Goal: Contribute content: Add original content to the website for others to see

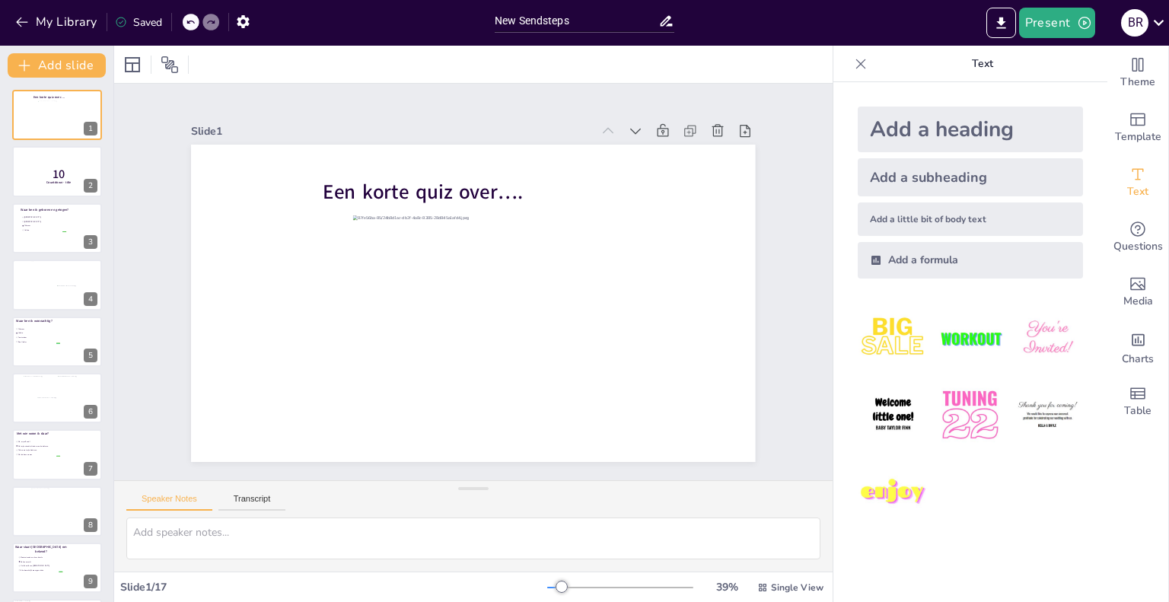
click at [856, 60] on icon at bounding box center [861, 64] width 10 height 10
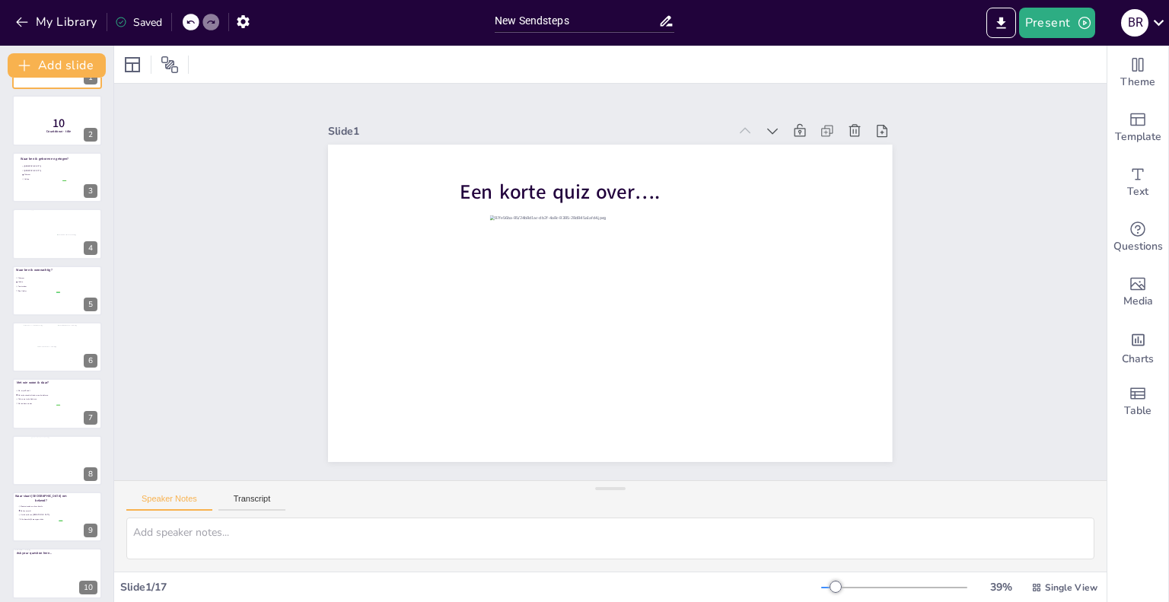
scroll to position [76, 0]
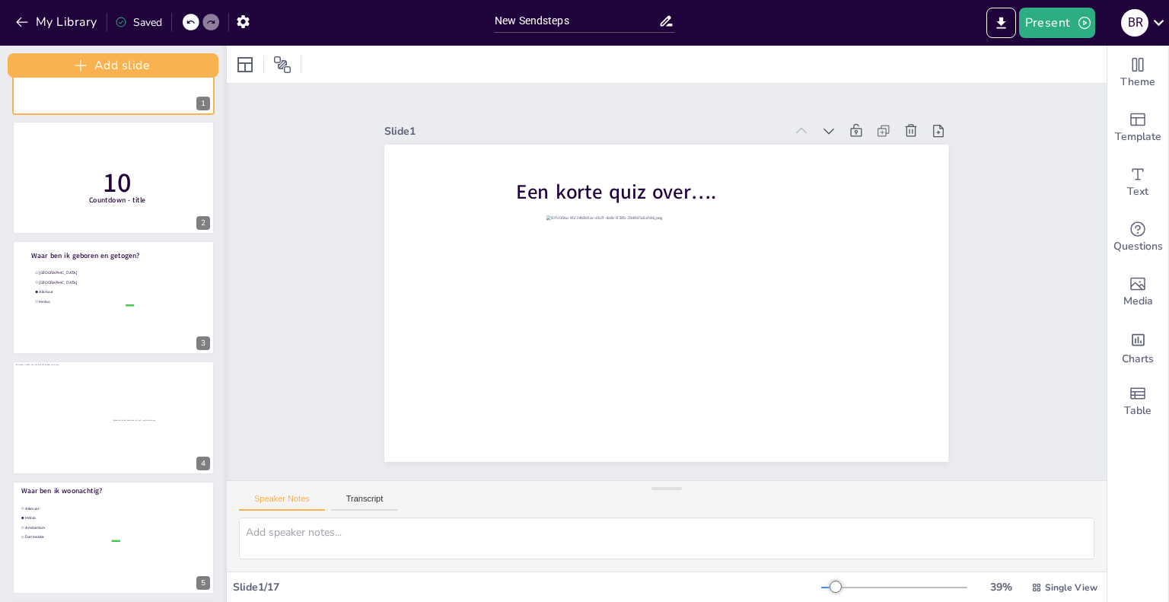
drag, startPoint x: 110, startPoint y: 218, endPoint x: 222, endPoint y: 225, distance: 112.8
click at [222, 225] on div "Add slide Een korte quiz over…. 1 10 Countdown - title 2 Waar ben ik geboren en…" at bounding box center [113, 324] width 227 height 556
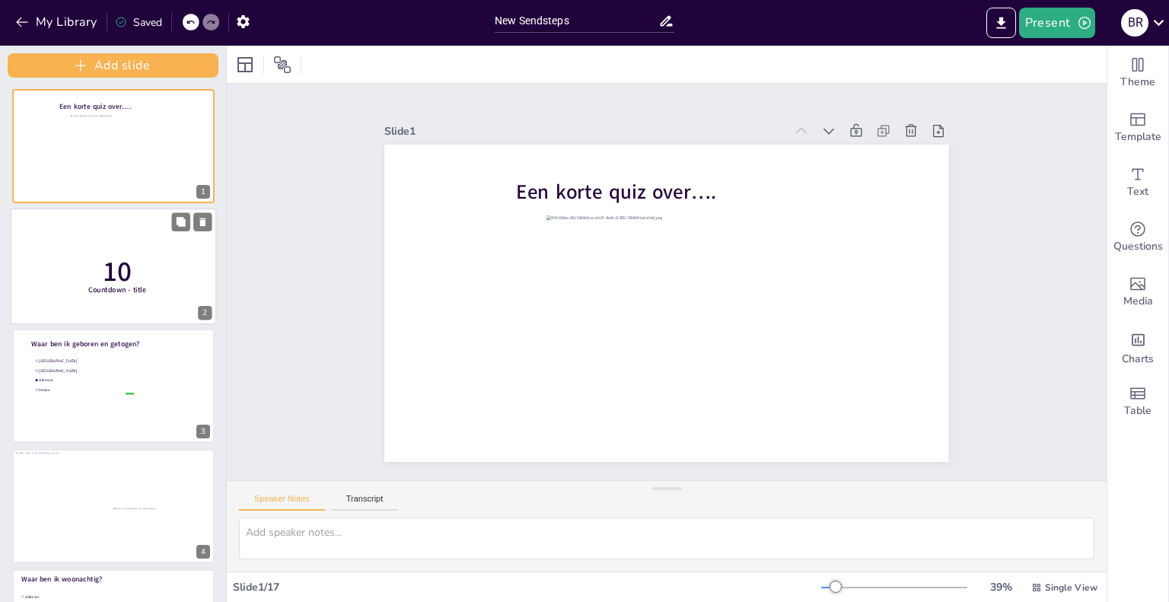
scroll to position [0, 0]
click at [191, 227] on div "New Slide" at bounding box center [172, 223] width 71 height 14
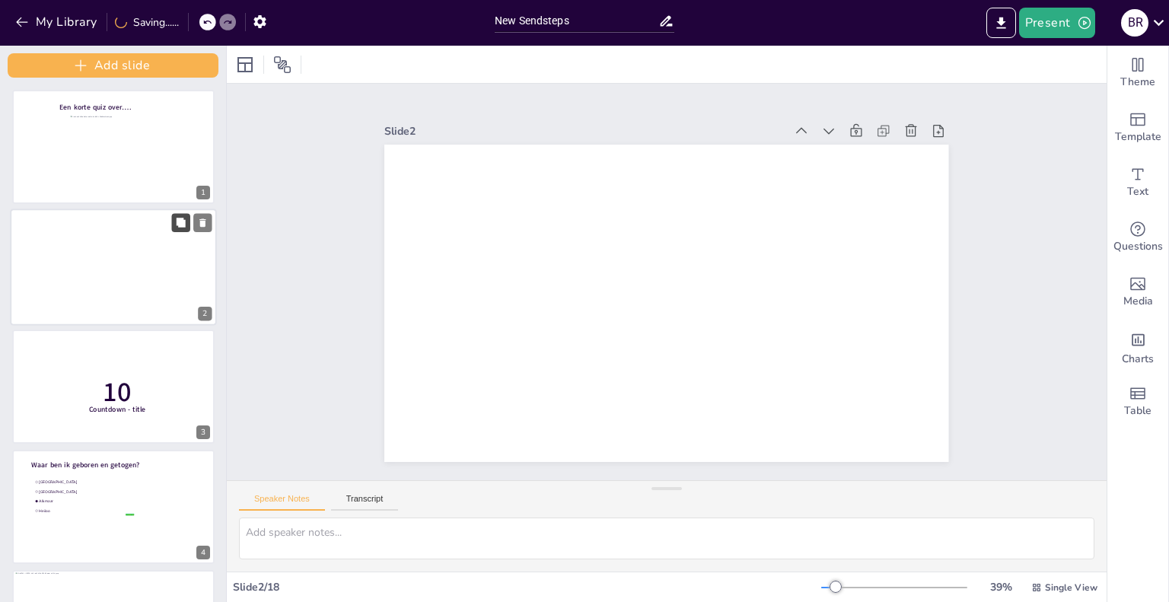
click at [183, 225] on icon at bounding box center [181, 222] width 9 height 9
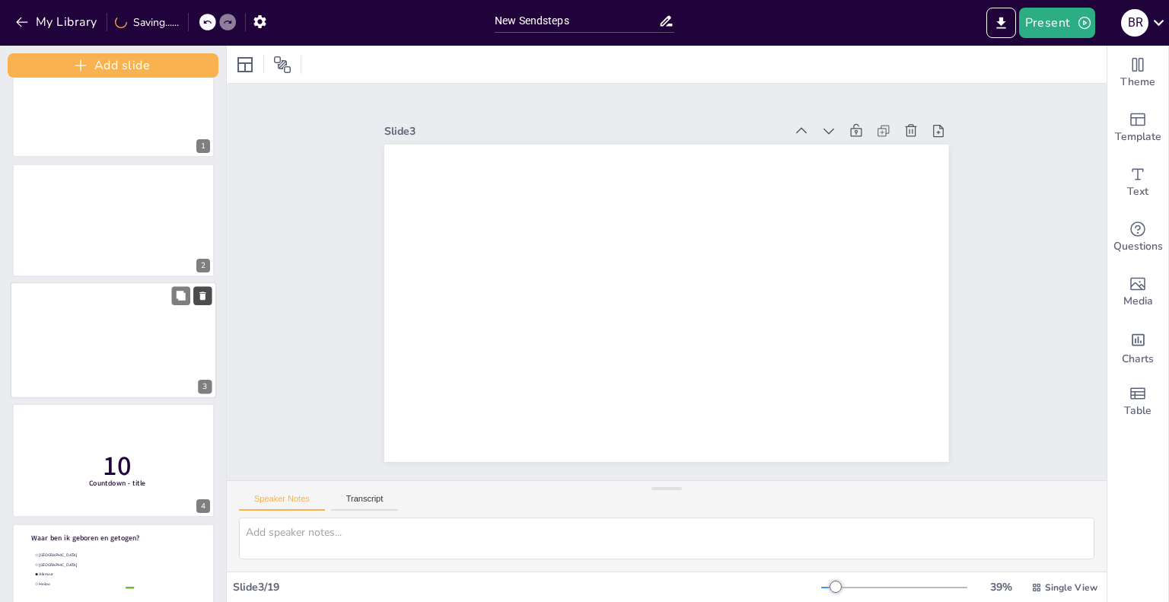
click at [204, 294] on icon at bounding box center [202, 296] width 6 height 8
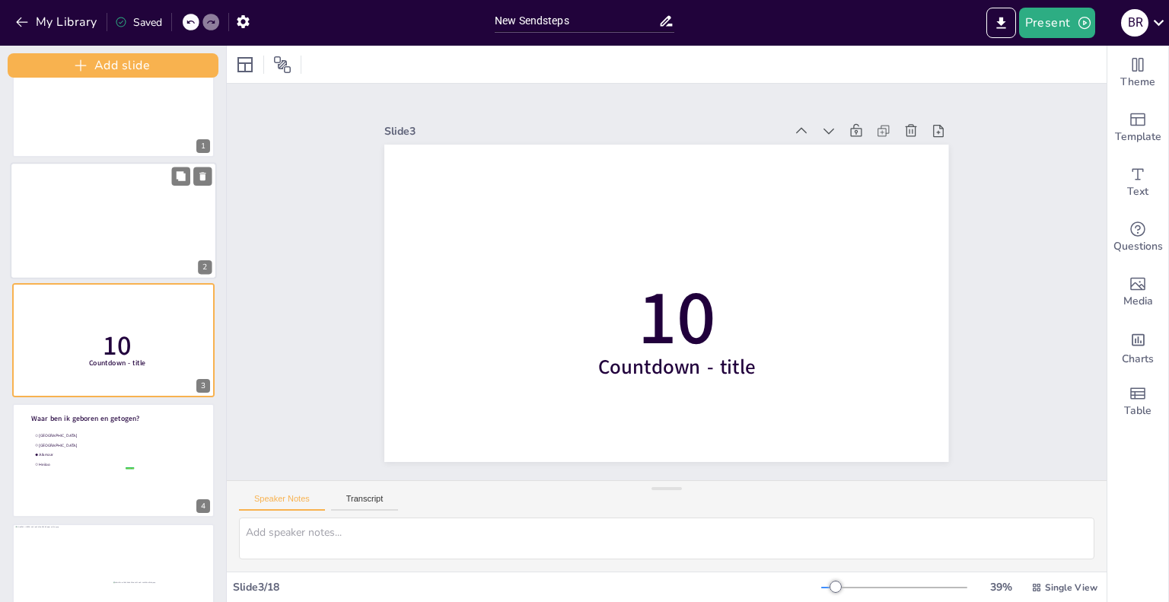
click at [158, 231] on div at bounding box center [113, 220] width 206 height 116
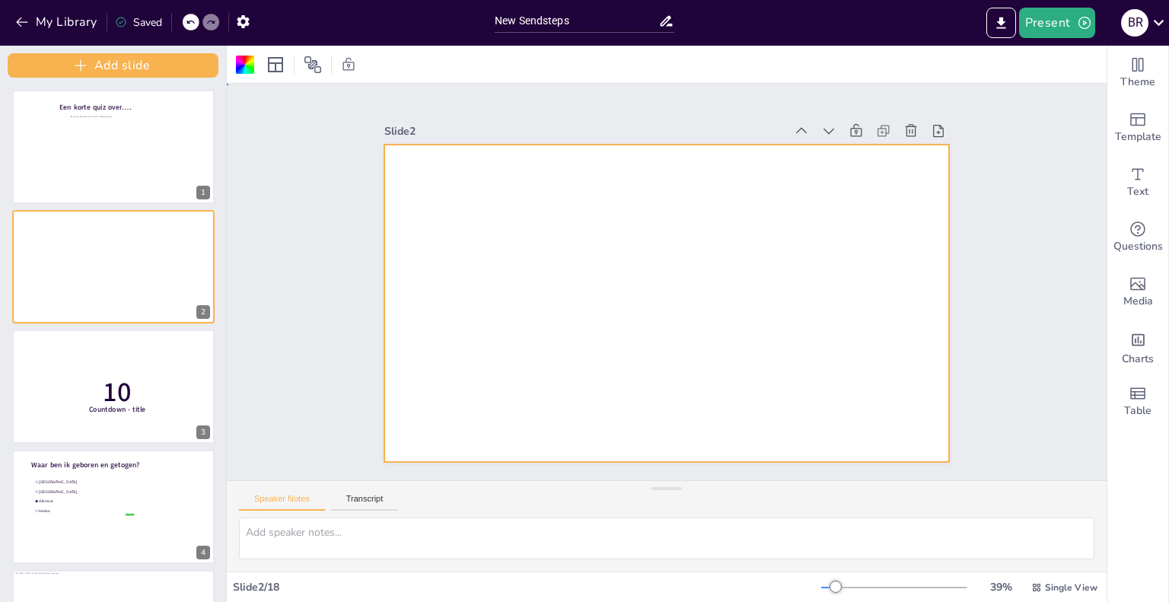
drag, startPoint x: 989, startPoint y: 261, endPoint x: 1034, endPoint y: 222, distance: 59.3
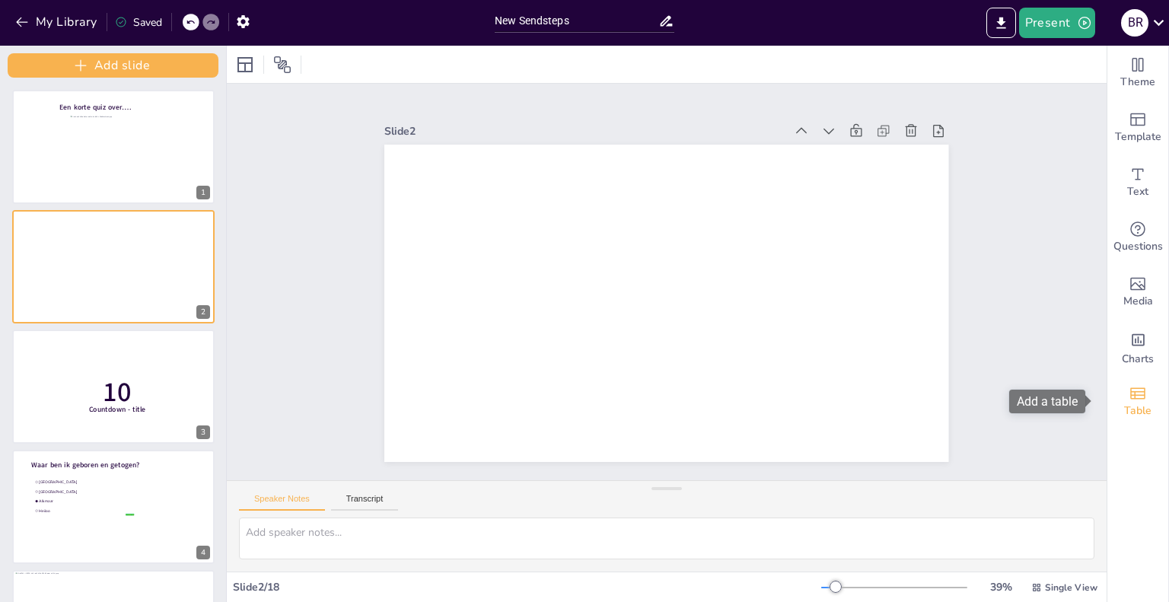
click at [1129, 406] on span "Table" at bounding box center [1137, 411] width 27 height 17
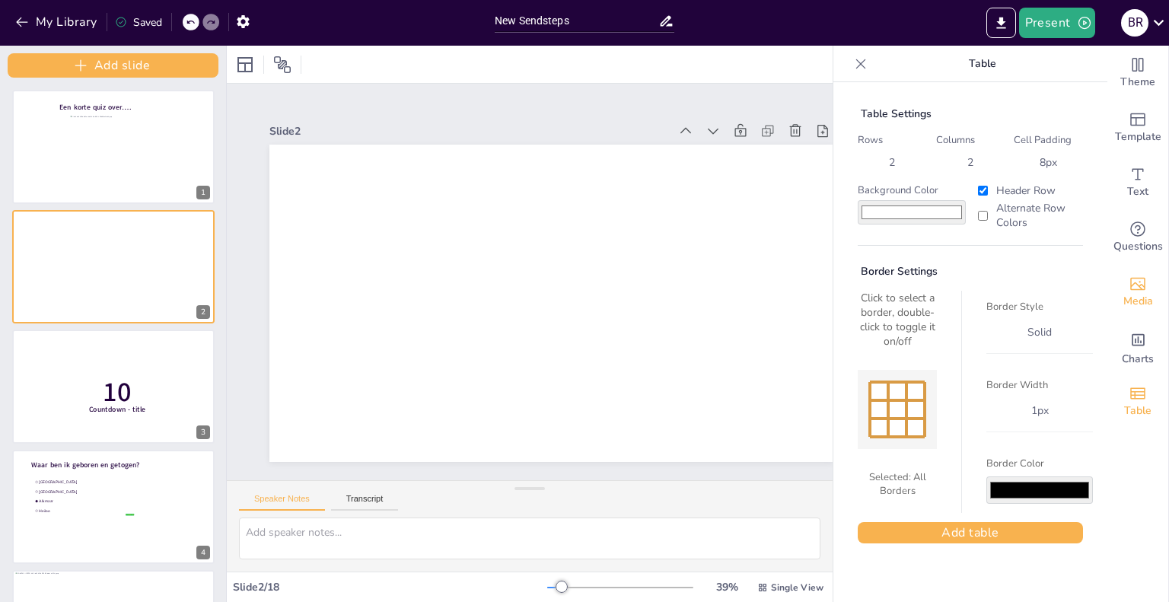
click at [1128, 289] on icon "Add images, graphics, shapes or video" at bounding box center [1137, 284] width 18 height 18
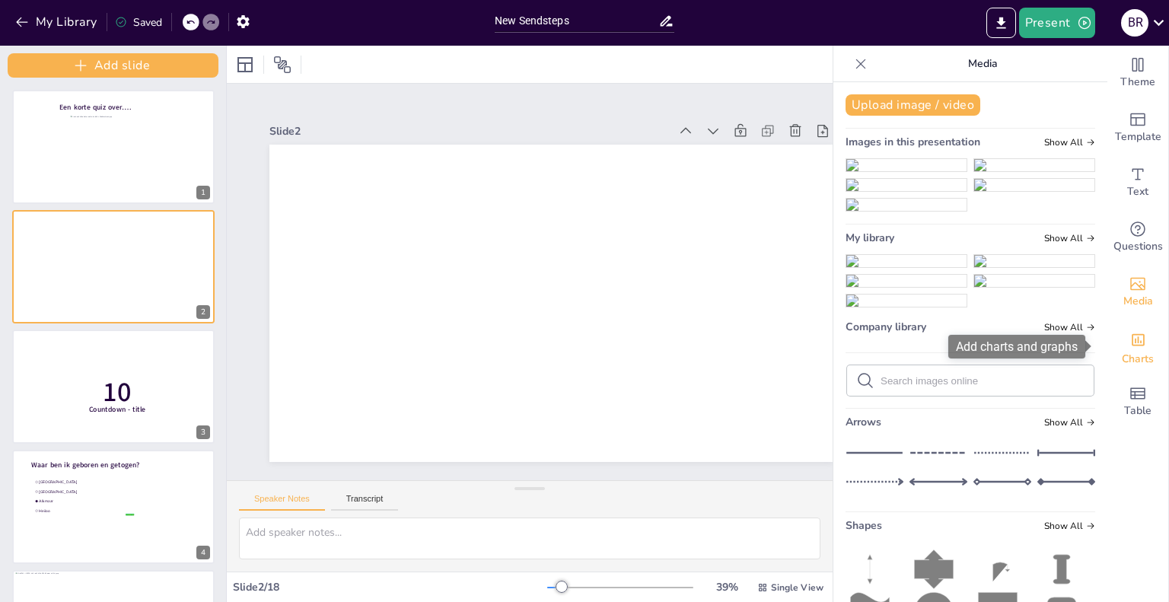
click at [1132, 348] on div "Add charts and graphs" at bounding box center [1138, 338] width 16 height 24
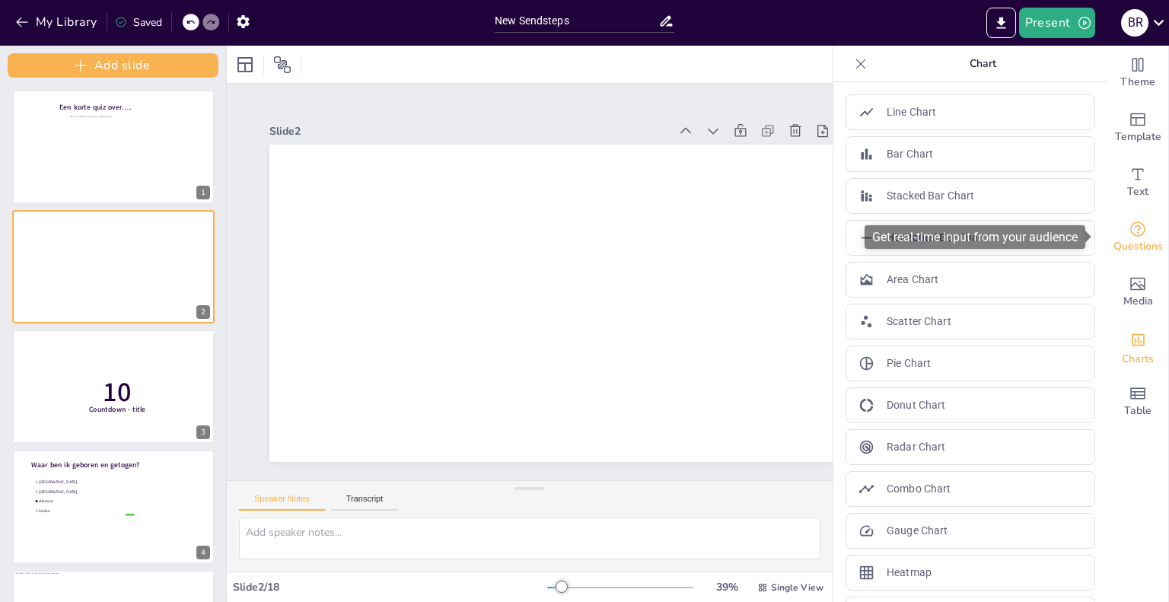
click at [1128, 228] on icon "Get real-time input from your audience" at bounding box center [1137, 229] width 18 height 18
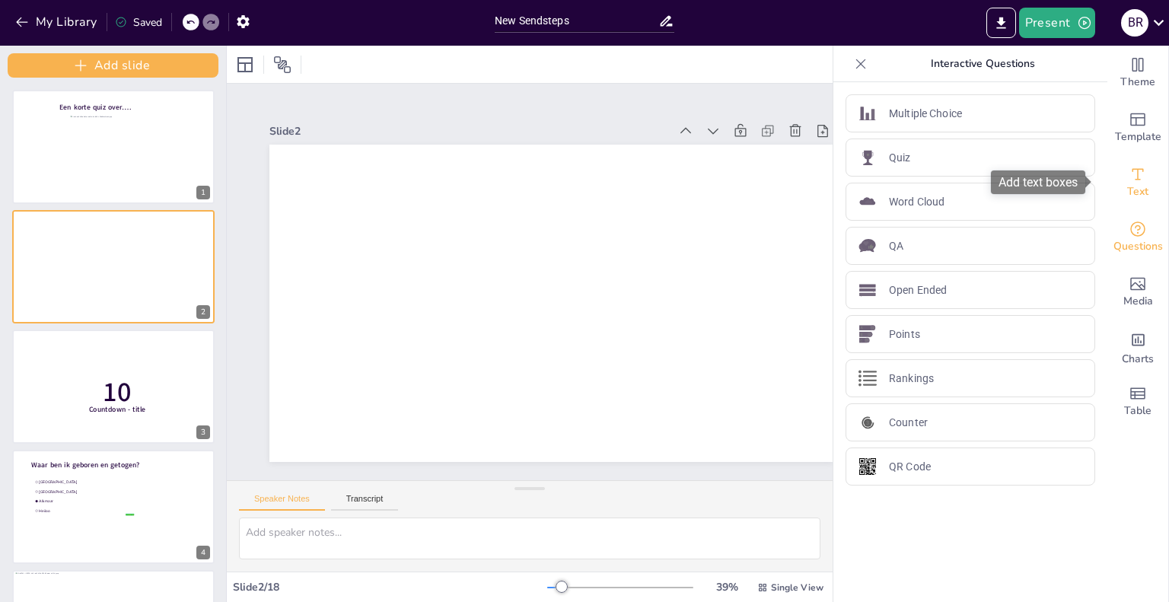
click at [1128, 189] on span "Text" at bounding box center [1137, 191] width 21 height 17
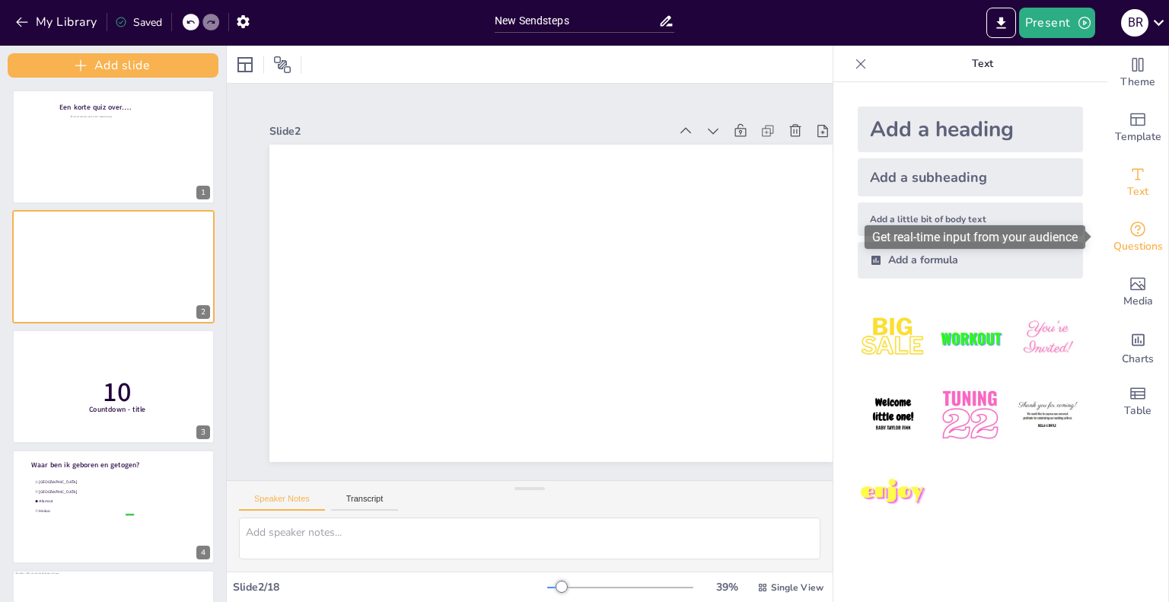
click at [1130, 228] on icon "Get real-time input from your audience" at bounding box center [1137, 228] width 15 height 15
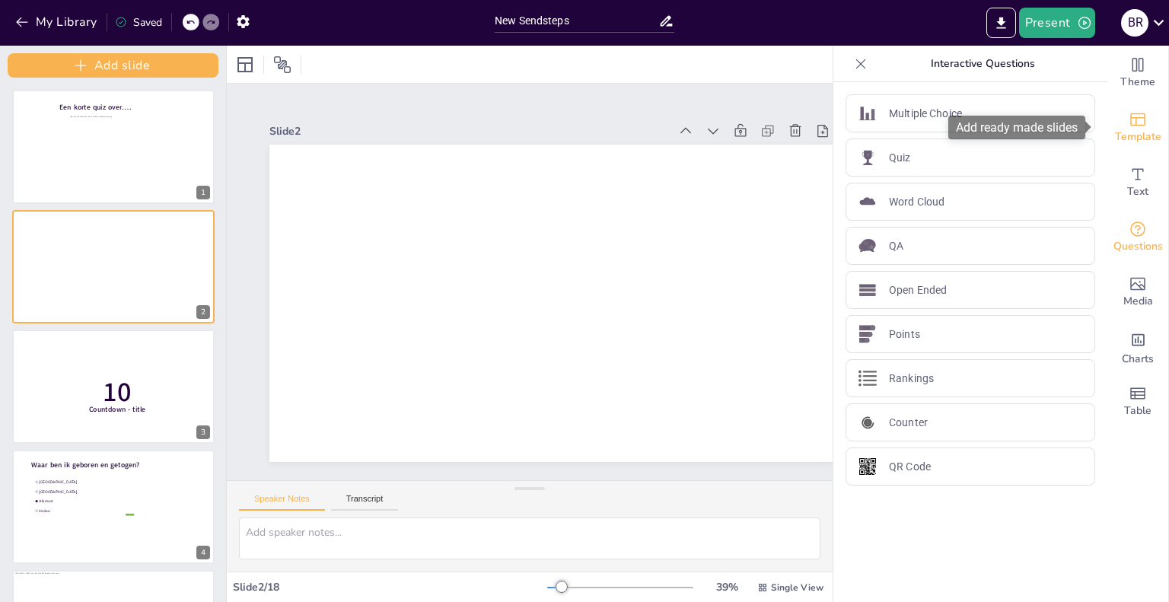
click at [1131, 121] on icon "Add ready made slides" at bounding box center [1137, 119] width 18 height 18
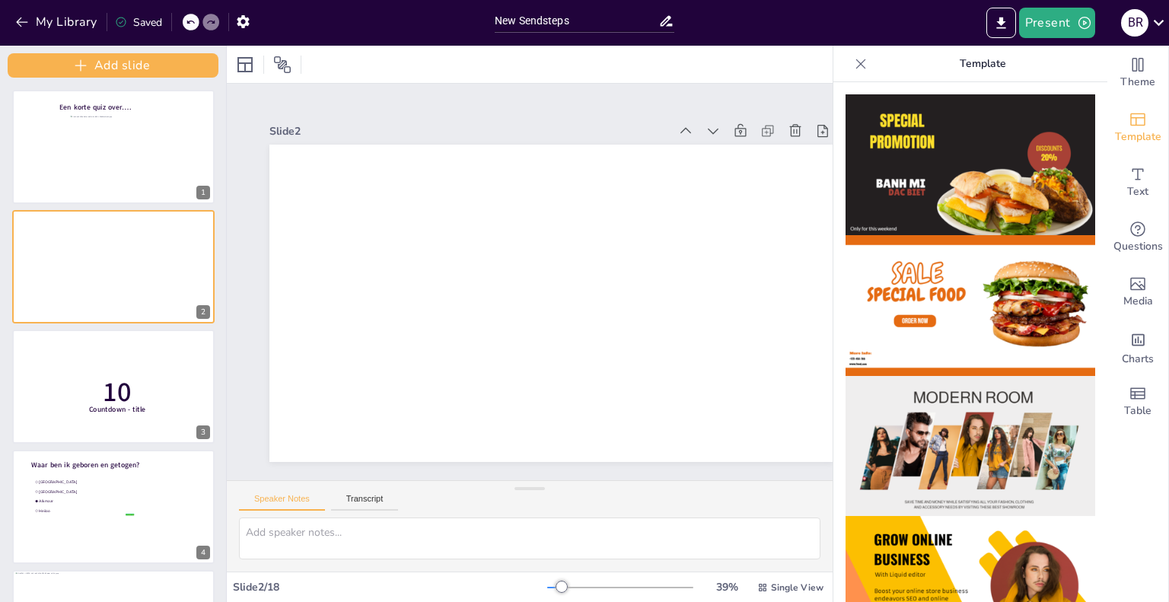
click at [853, 60] on icon at bounding box center [860, 63] width 15 height 15
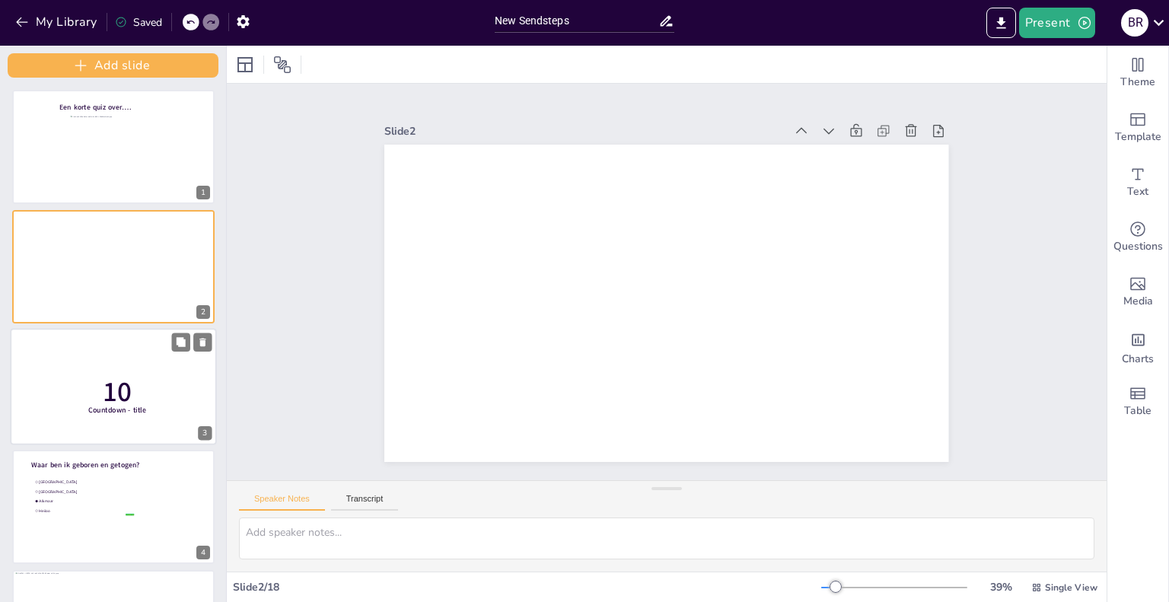
click at [126, 406] on span "Countdown - title" at bounding box center [117, 410] width 58 height 10
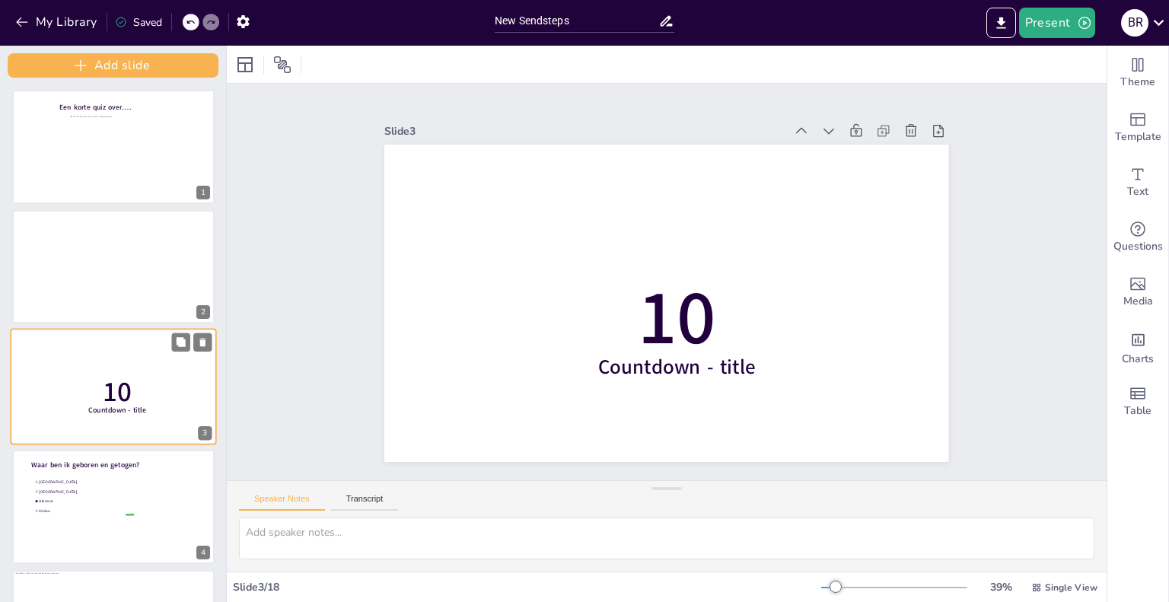
scroll to position [46, 0]
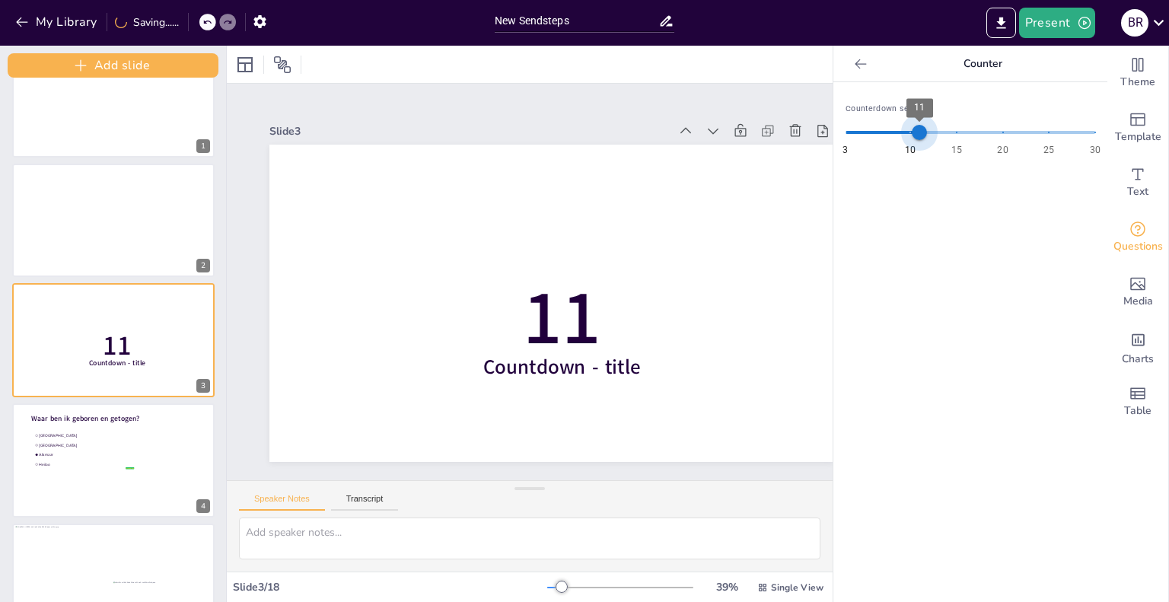
click at [912, 135] on span "11" at bounding box center [919, 132] width 15 height 15
type input "10"
drag, startPoint x: 906, startPoint y: 136, endPoint x: 897, endPoint y: 137, distance: 9.2
click at [902, 137] on span "10" at bounding box center [909, 132] width 15 height 15
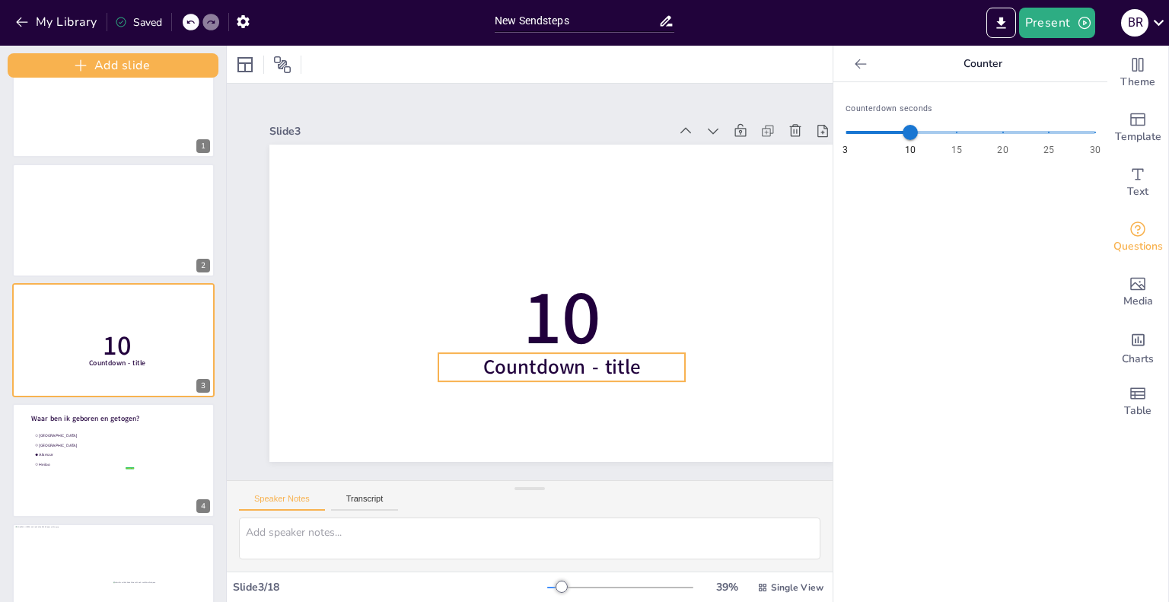
click at [626, 357] on span "Countdown - title" at bounding box center [562, 366] width 158 height 27
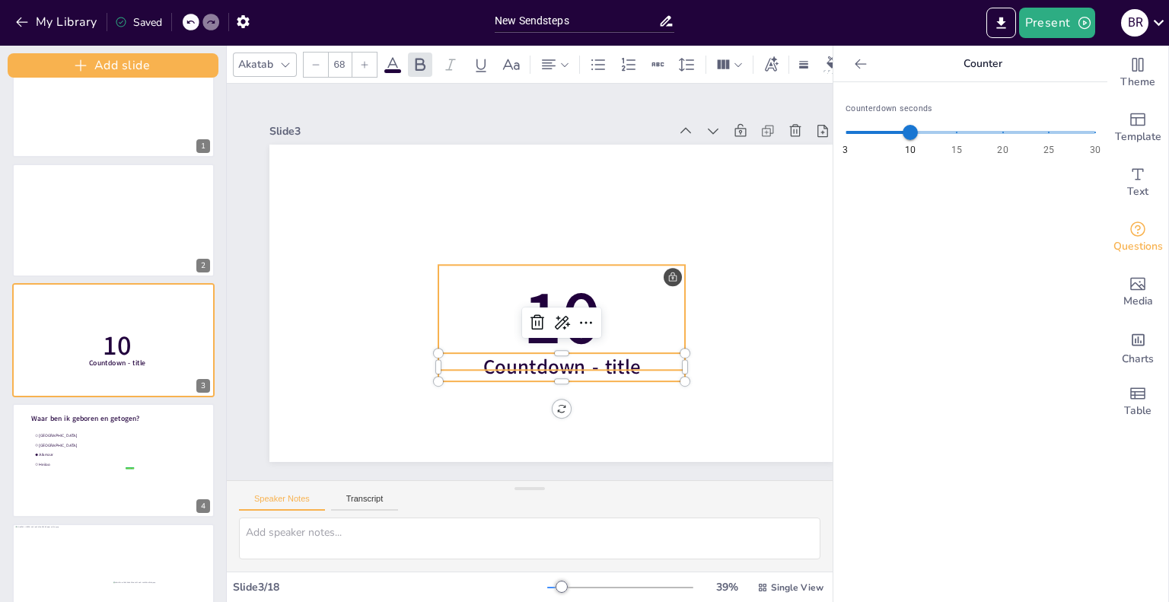
click at [649, 292] on p "10" at bounding box center [561, 317] width 247 height 105
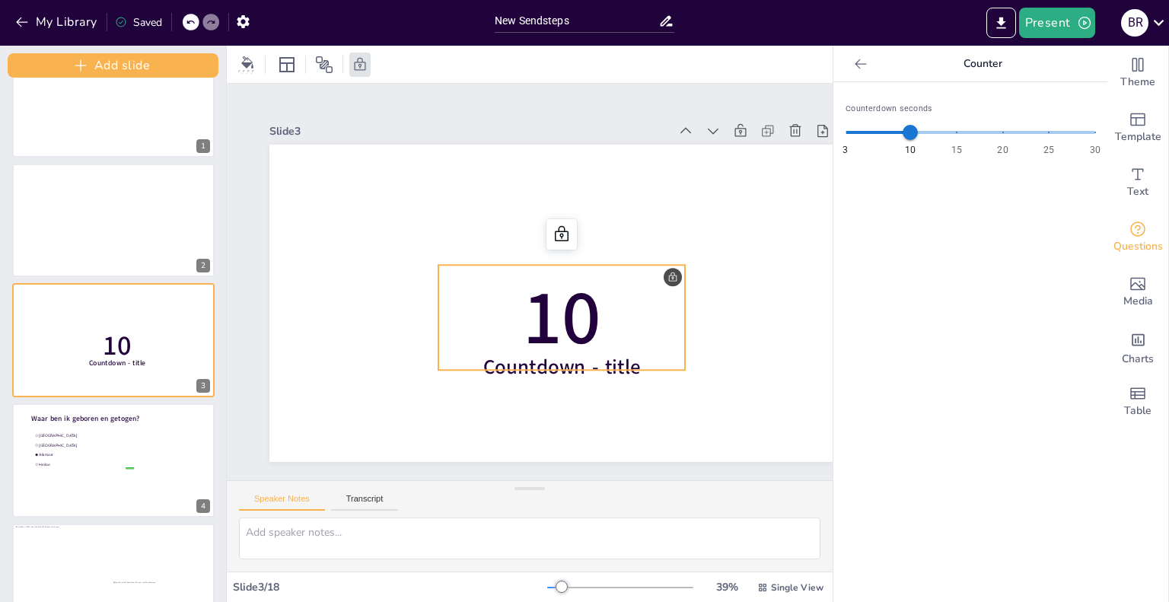
click at [676, 270] on p "10" at bounding box center [561, 317] width 247 height 105
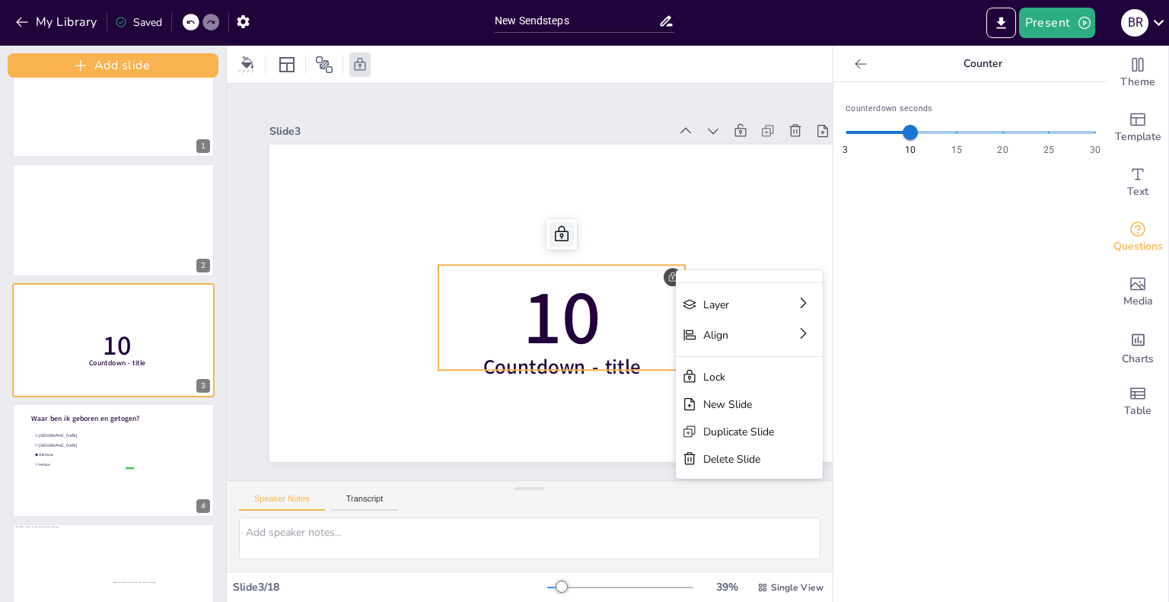
click at [562, 225] on icon at bounding box center [561, 234] width 18 height 18
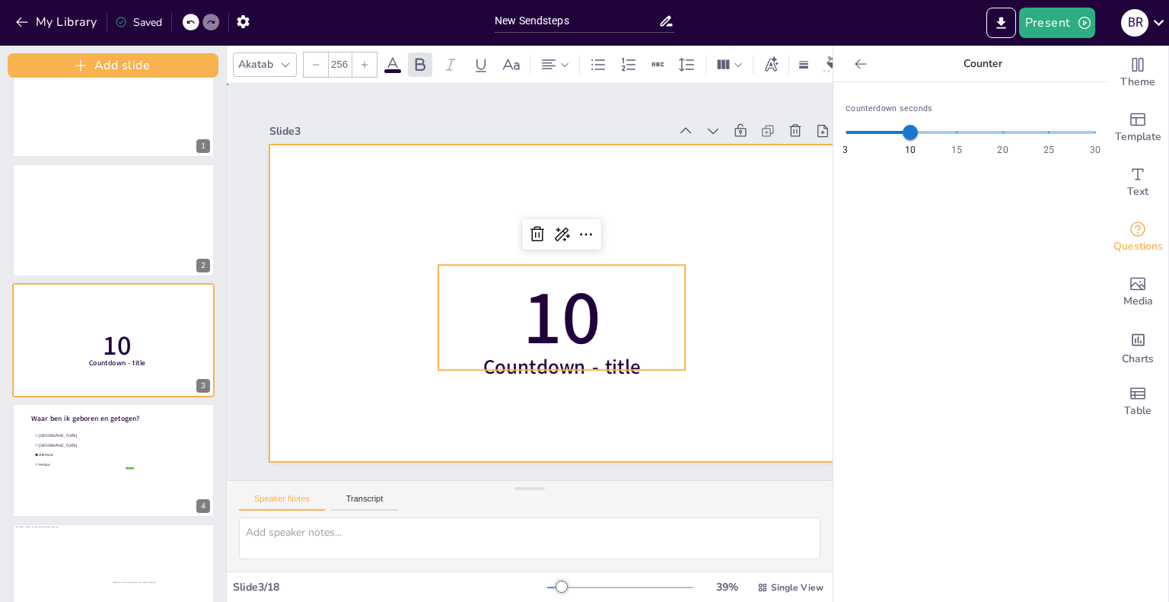
click at [782, 332] on div at bounding box center [551, 303] width 564 height 317
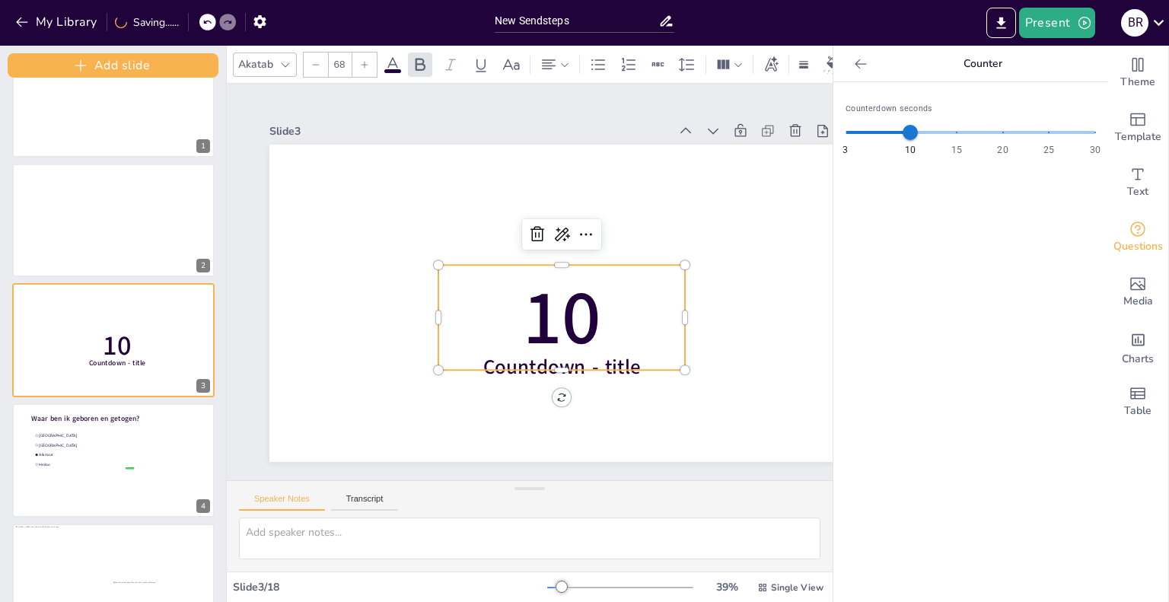
type input "256"
click at [635, 283] on p "10" at bounding box center [561, 317] width 247 height 105
click at [1053, 11] on button "Present" at bounding box center [1057, 23] width 76 height 30
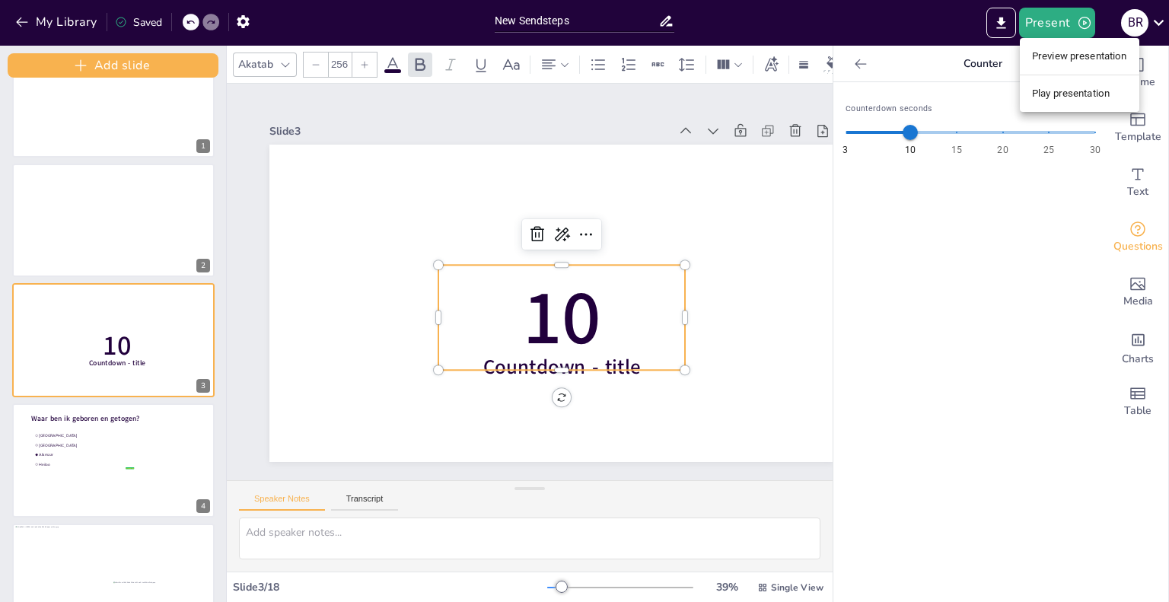
click at [1084, 84] on li "Play presentation" at bounding box center [1079, 93] width 119 height 24
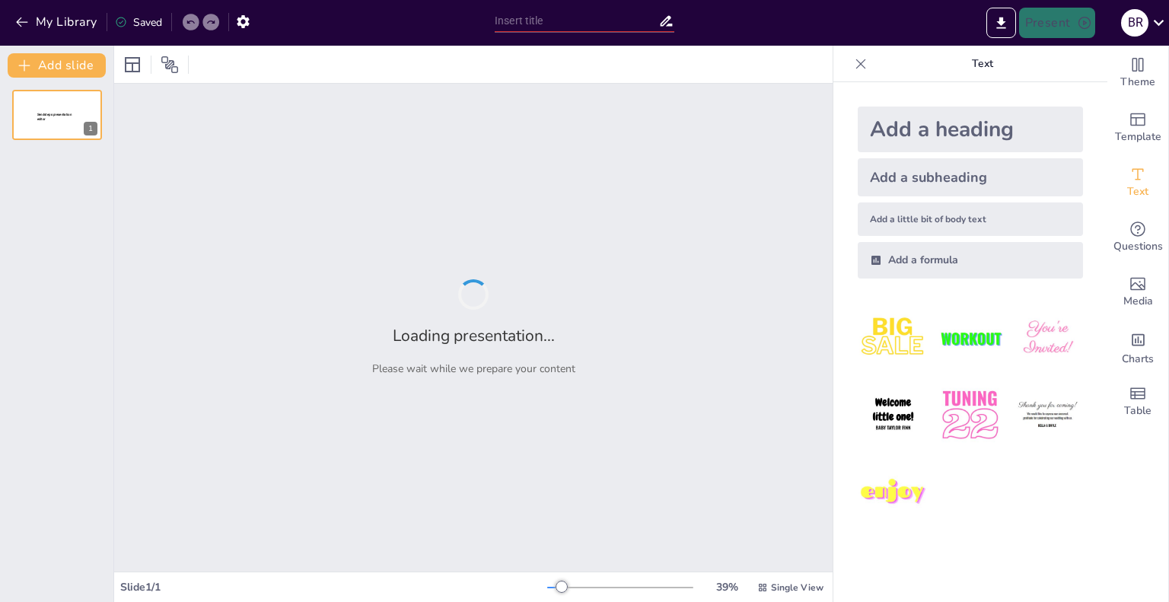
type input "New Sendsteps"
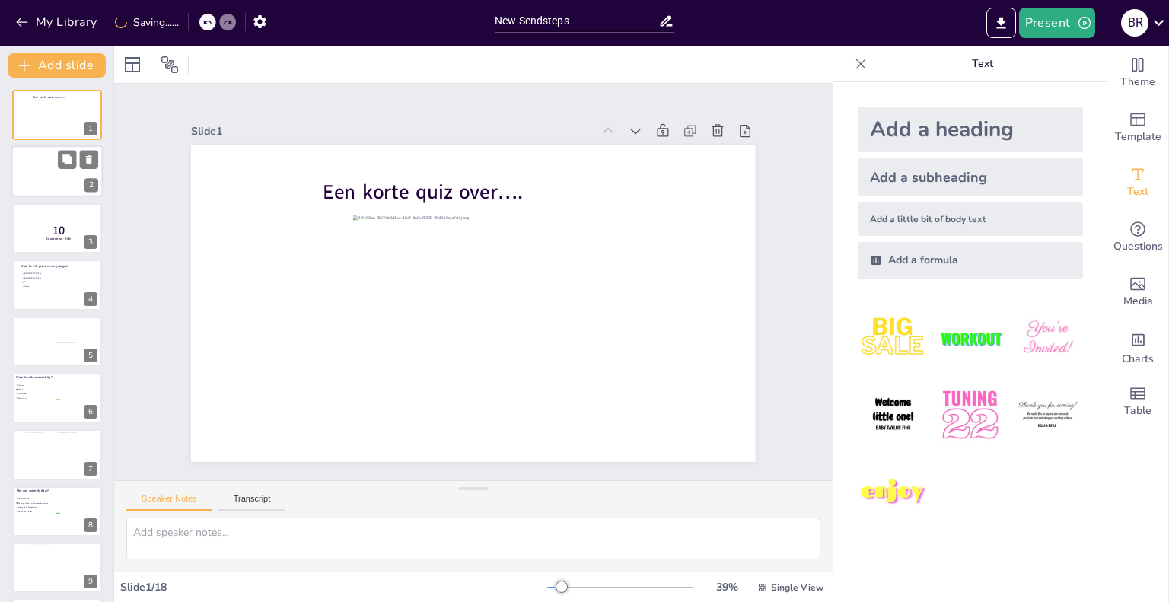
click at [97, 160] on button at bounding box center [89, 160] width 18 height 18
click at [41, 180] on p "Countdown - title" at bounding box center [59, 182] width 40 height 5
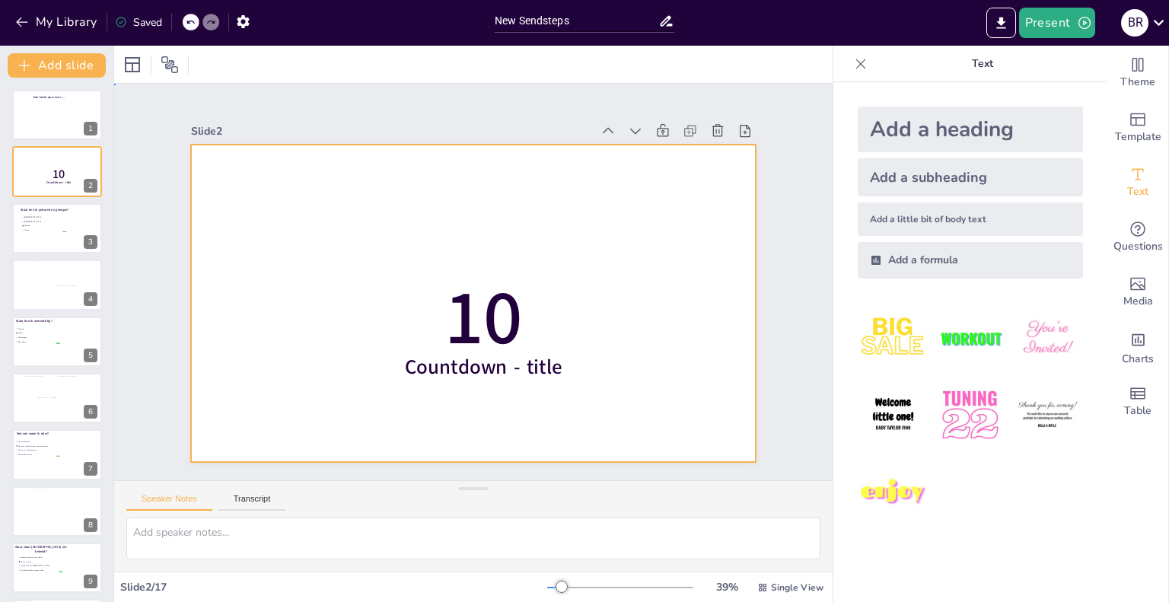
drag, startPoint x: 615, startPoint y: 258, endPoint x: 590, endPoint y: 267, distance: 26.7
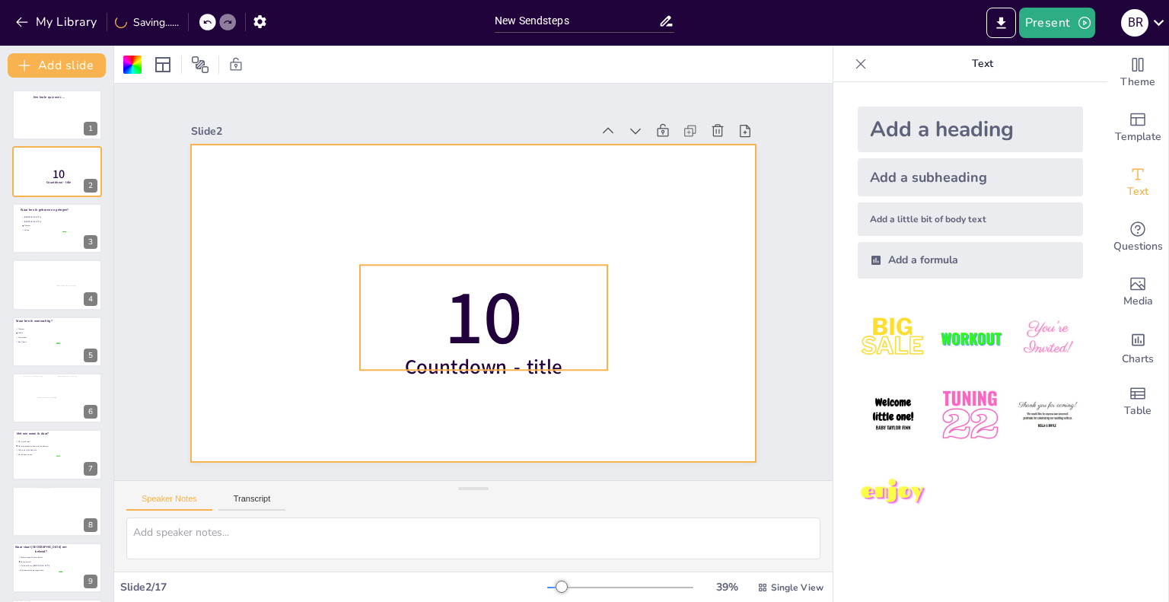
click at [484, 306] on span "10" at bounding box center [483, 317] width 78 height 103
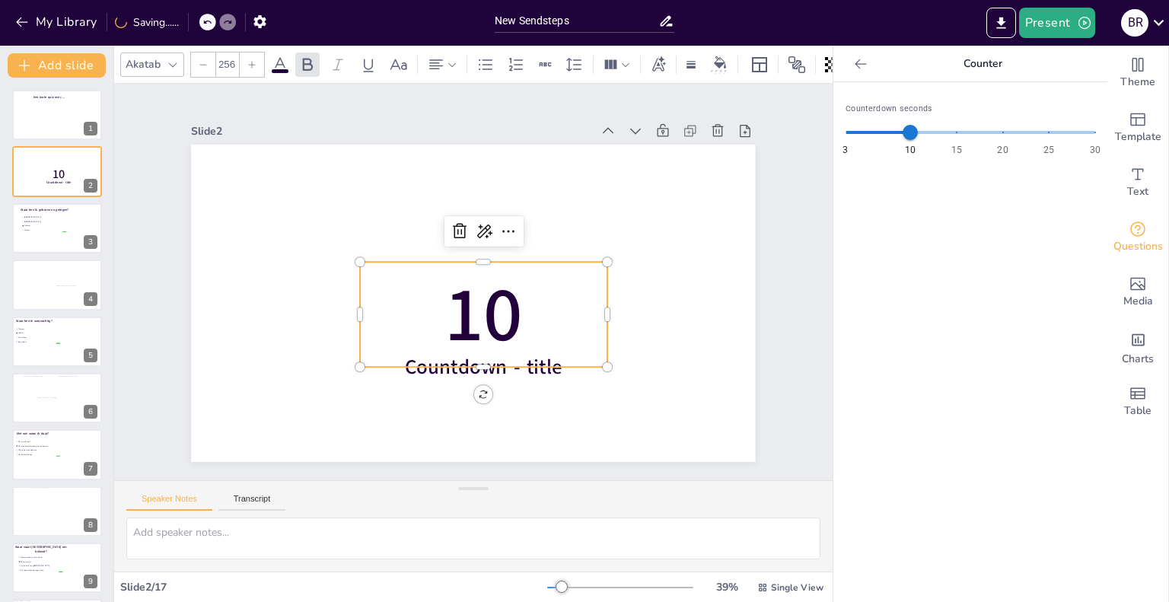
click at [498, 308] on span "10" at bounding box center [483, 314] width 78 height 103
click at [52, 231] on li "Heiloo" at bounding box center [44, 230] width 46 height 4
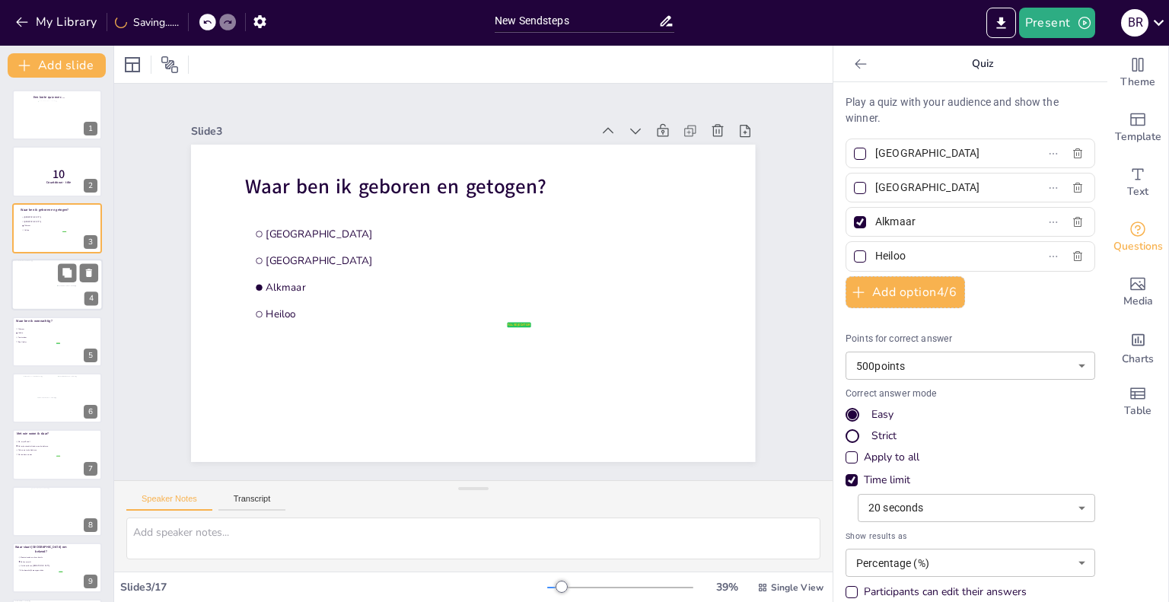
click at [20, 272] on div at bounding box center [35, 272] width 45 height 25
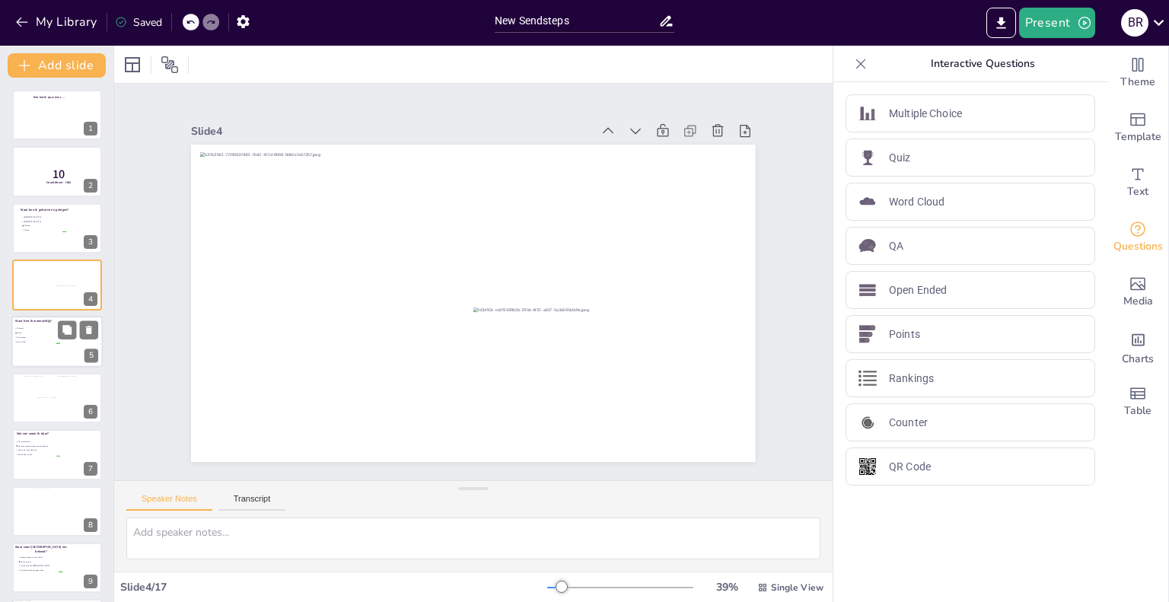
click at [45, 329] on li "Alkmaar" at bounding box center [37, 328] width 46 height 4
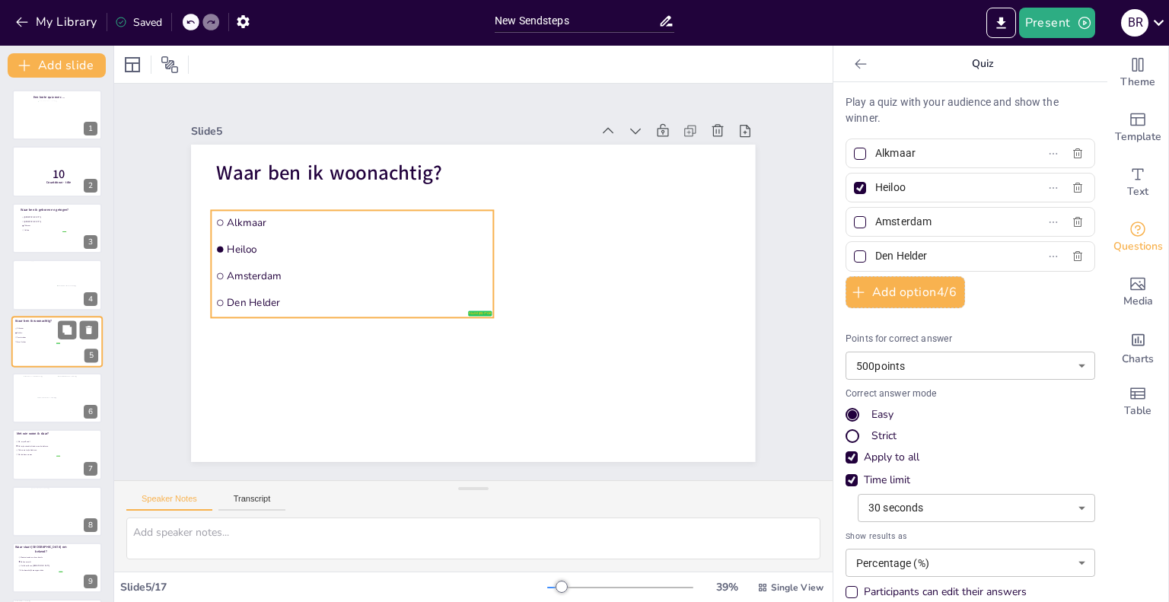
scroll to position [2, 0]
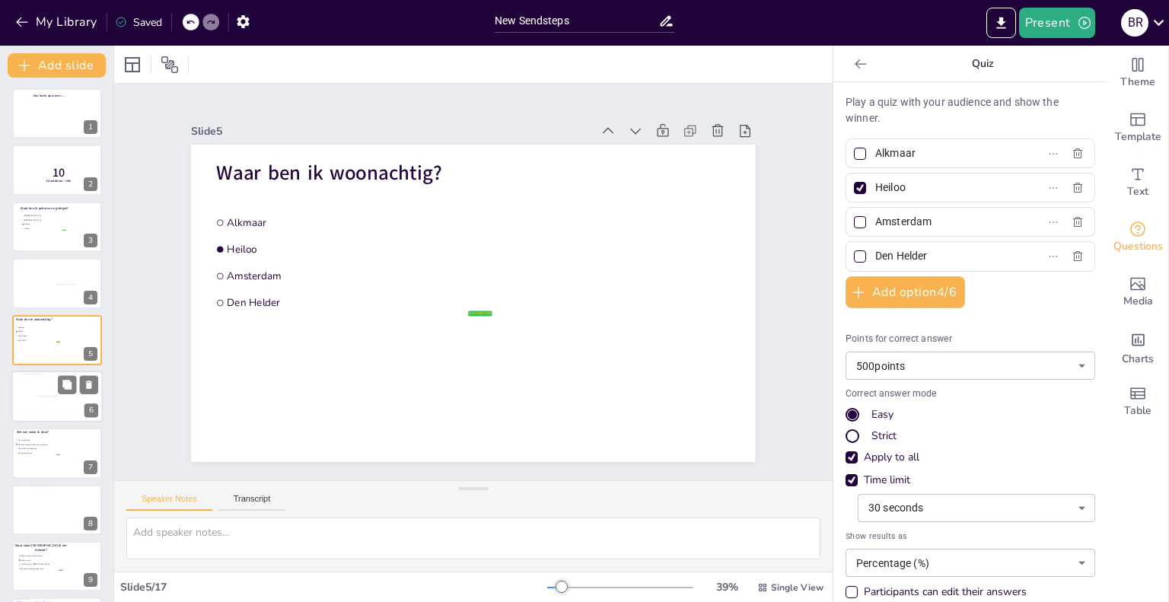
click at [54, 386] on div at bounding box center [56, 397] width 91 height 52
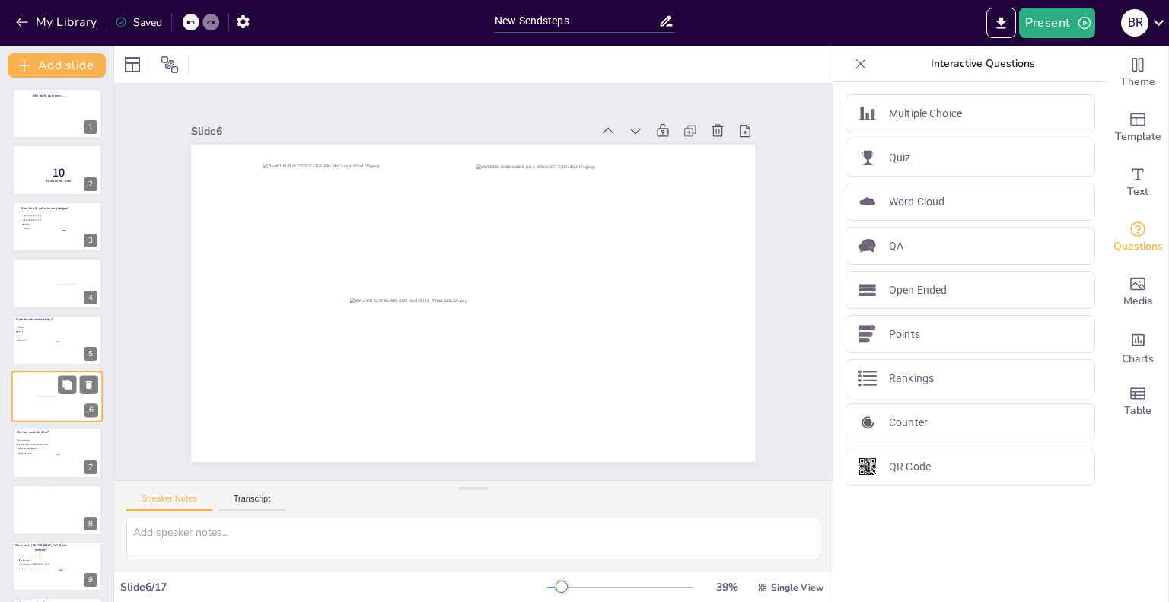
scroll to position [58, 0]
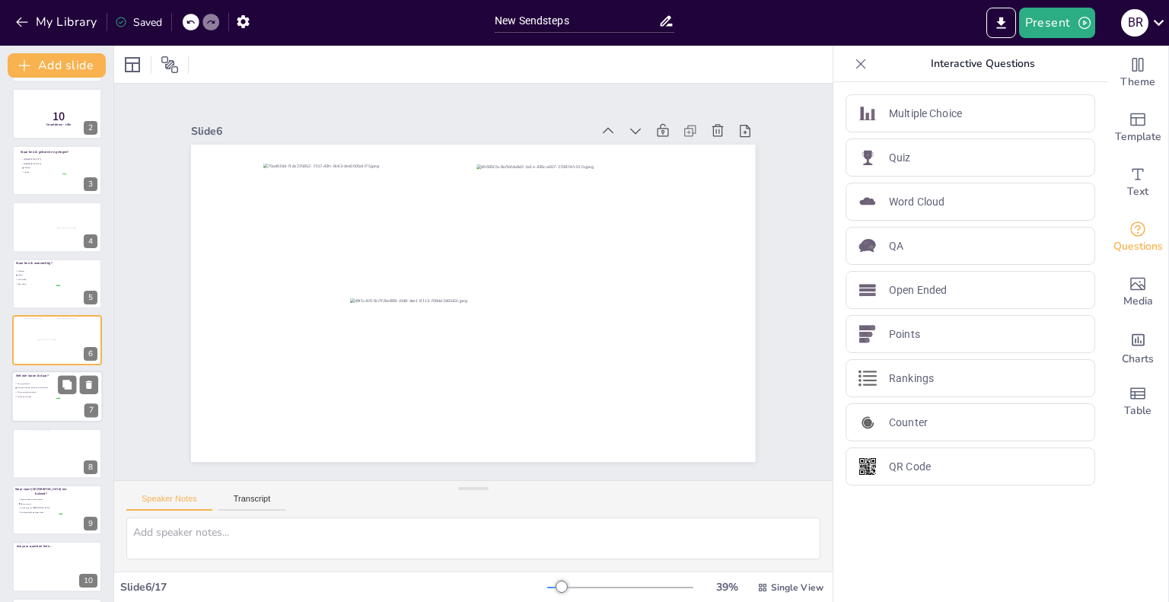
click at [49, 402] on div at bounding box center [56, 397] width 91 height 52
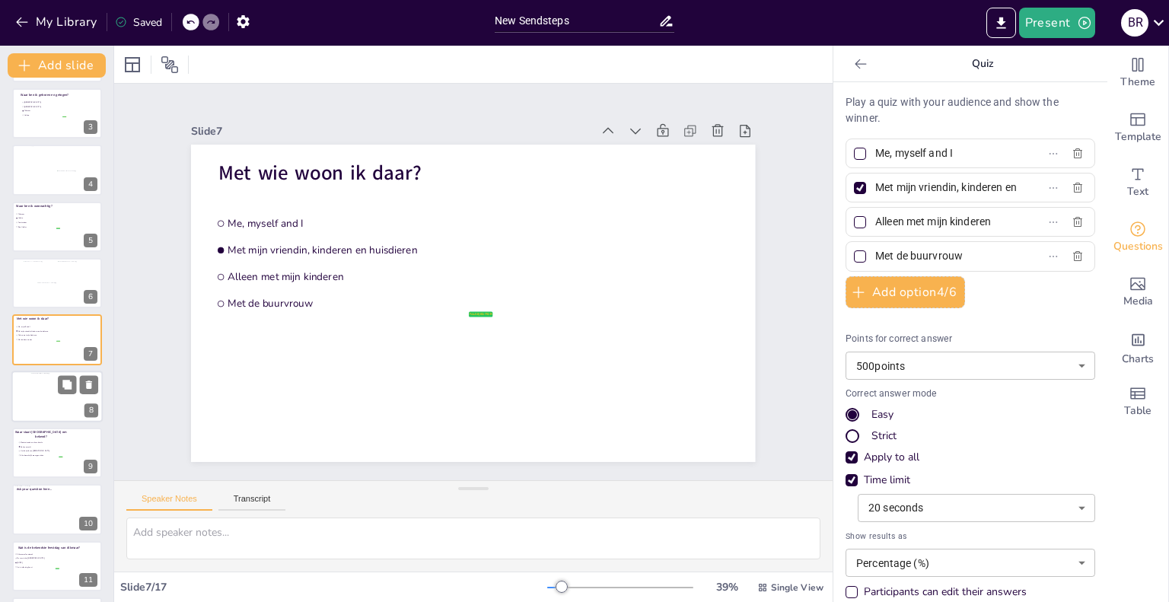
click at [40, 391] on div at bounding box center [60, 395] width 59 height 45
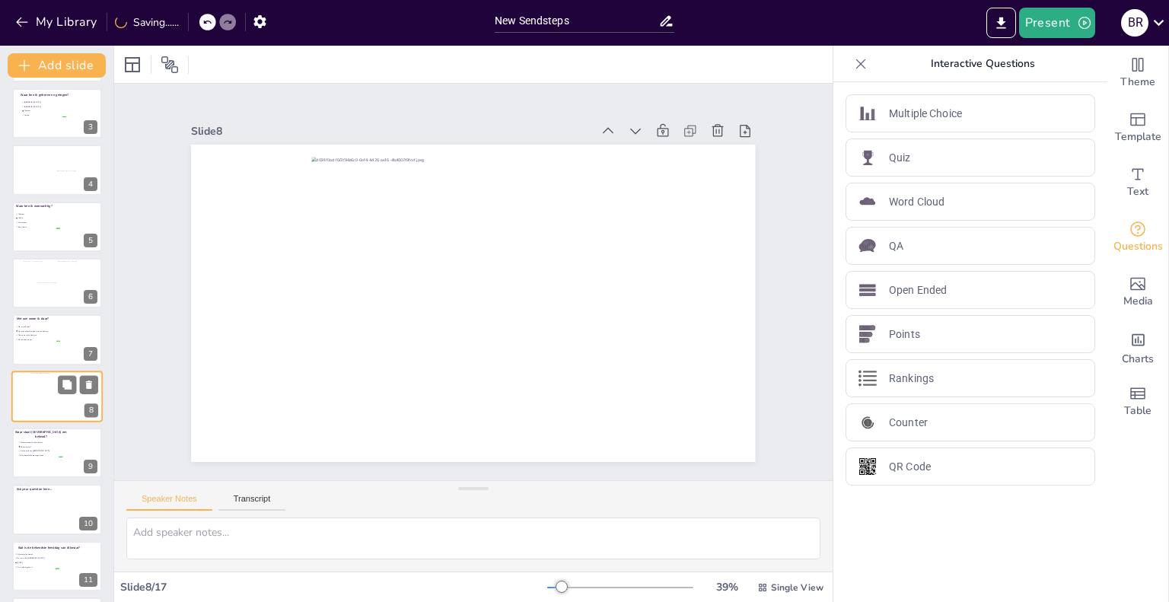
scroll to position [171, 0]
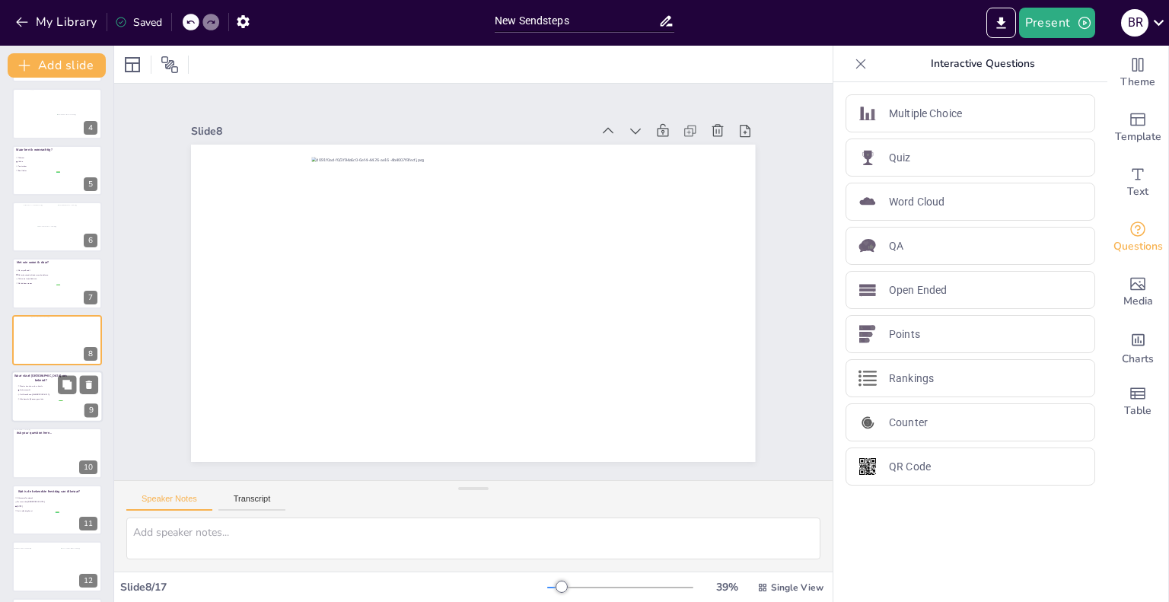
click at [37, 406] on div at bounding box center [56, 397] width 91 height 52
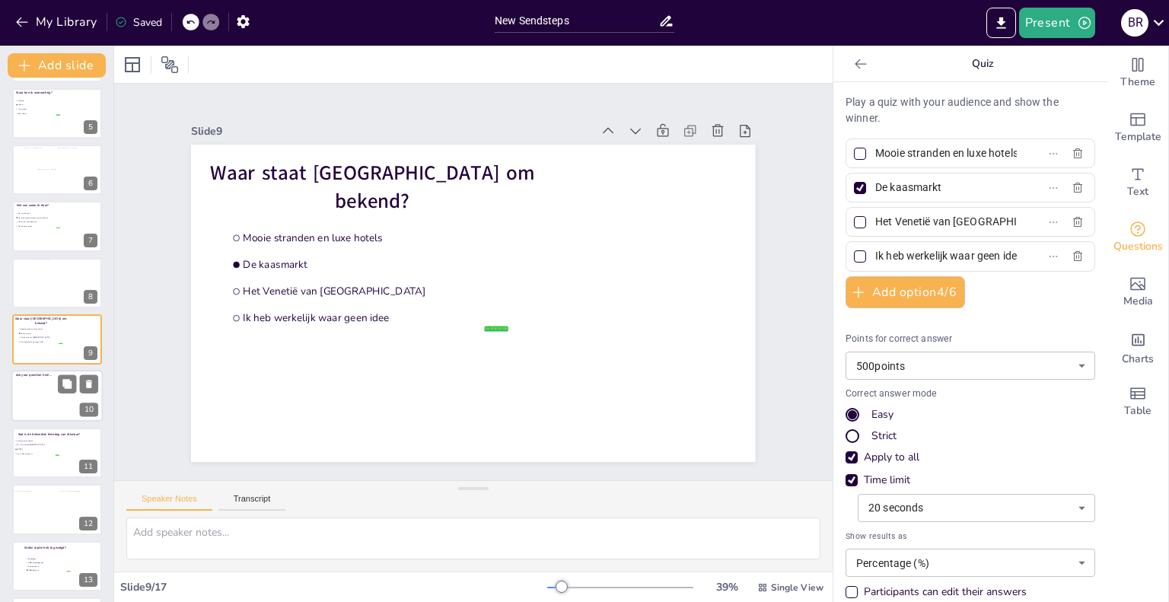
click at [35, 399] on div at bounding box center [34, 392] width 49 height 42
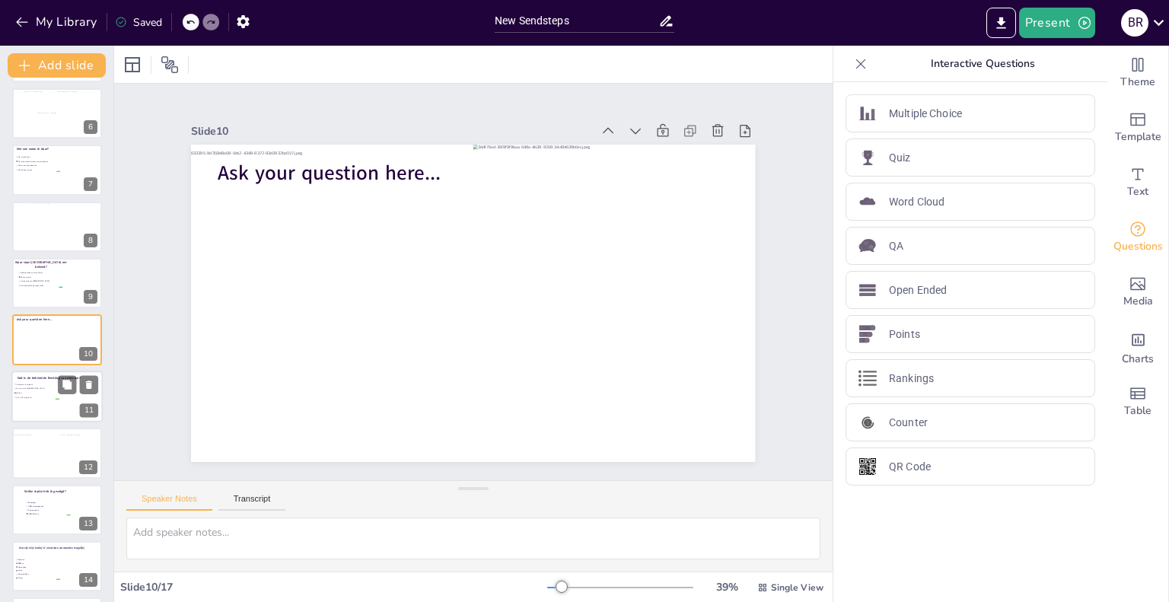
click at [47, 407] on div at bounding box center [56, 397] width 91 height 52
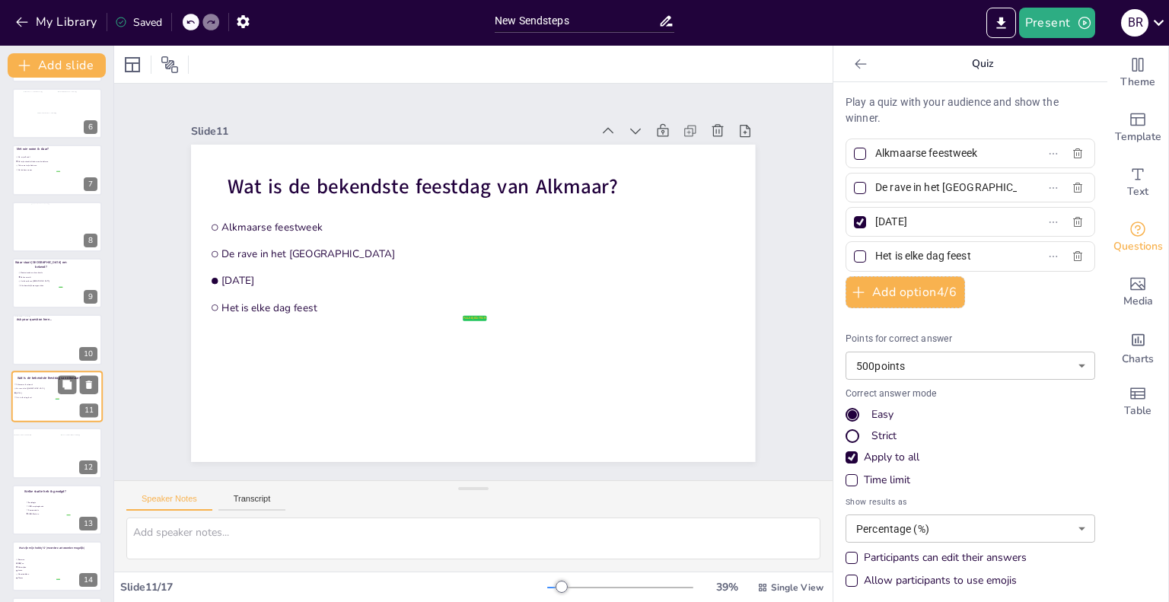
scroll to position [341, 0]
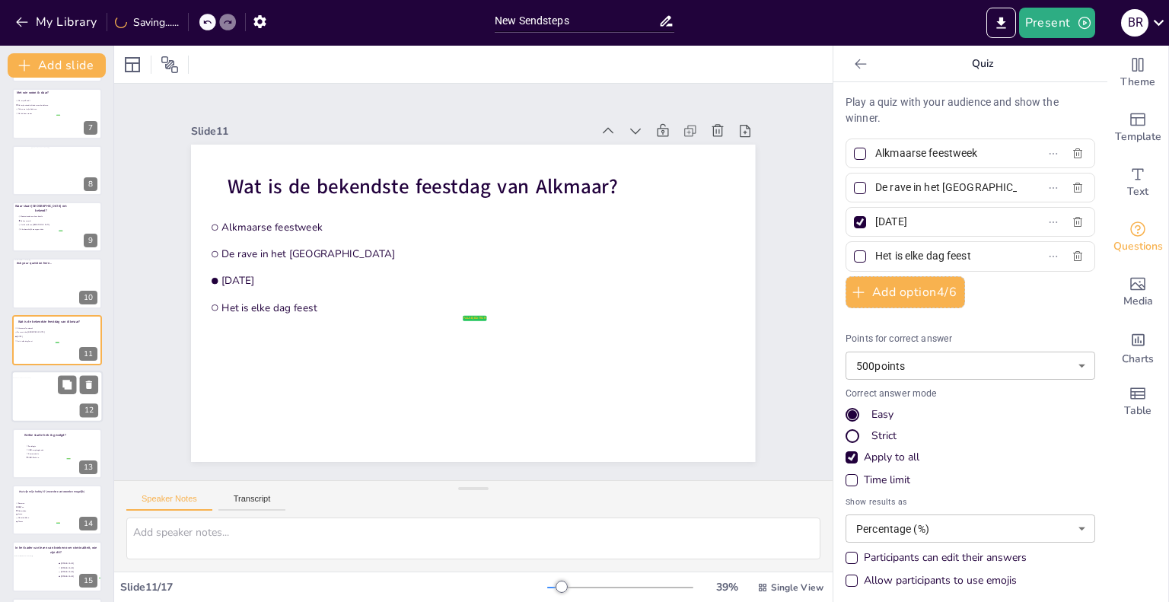
click at [39, 400] on div at bounding box center [37, 398] width 52 height 40
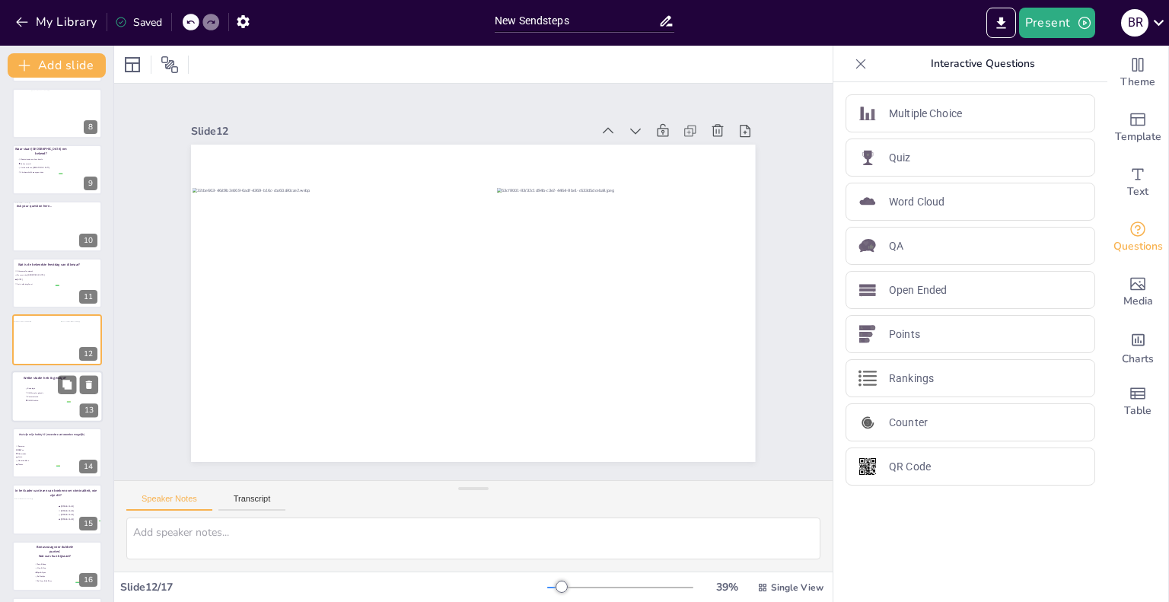
click at [32, 405] on div at bounding box center [56, 397] width 91 height 52
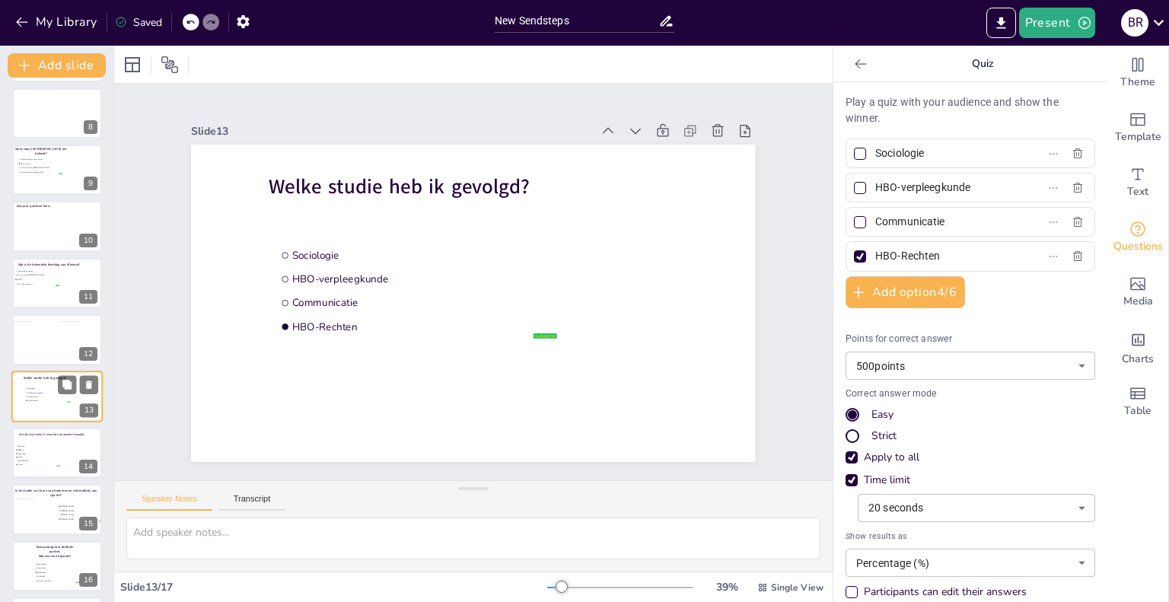
scroll to position [454, 0]
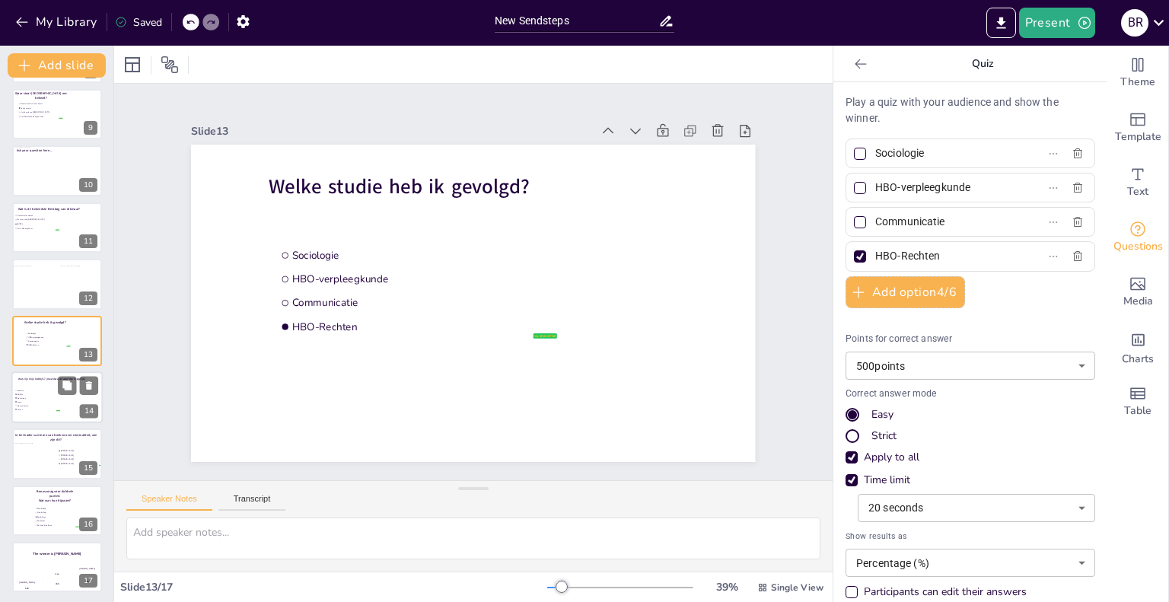
click at [27, 401] on span "Lezen" at bounding box center [39, 401] width 43 height 2
type input "Dammen"
type input "BBQ'en"
type input "Motorrijden"
type input "Lezen"
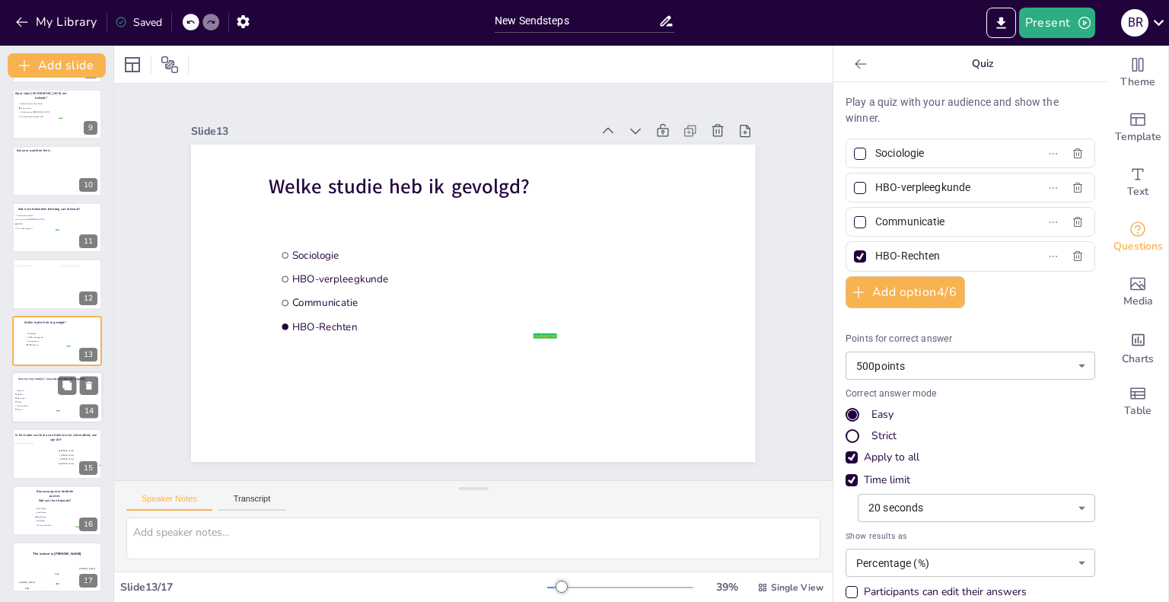
type input "30"
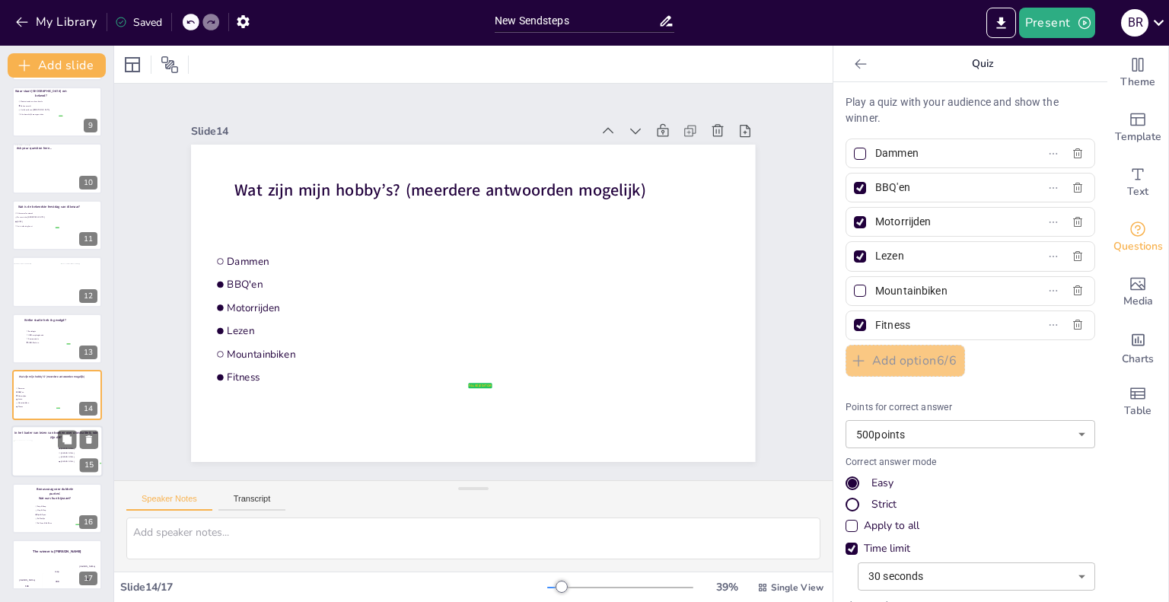
click at [46, 455] on div at bounding box center [34, 456] width 40 height 30
type input "[PERSON_NAME]"
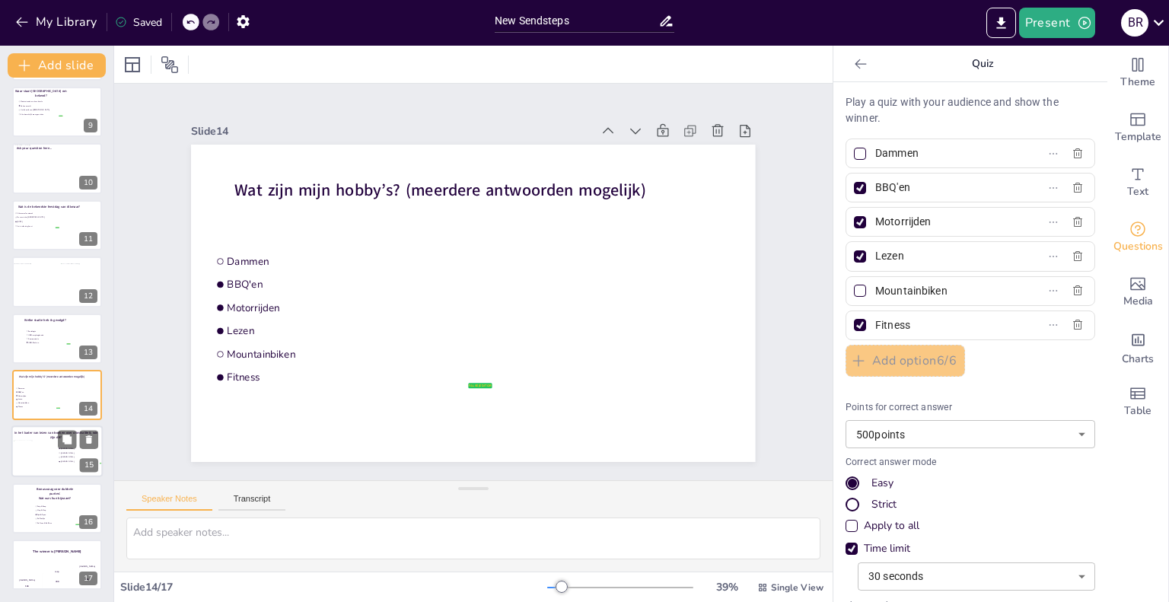
type input "20"
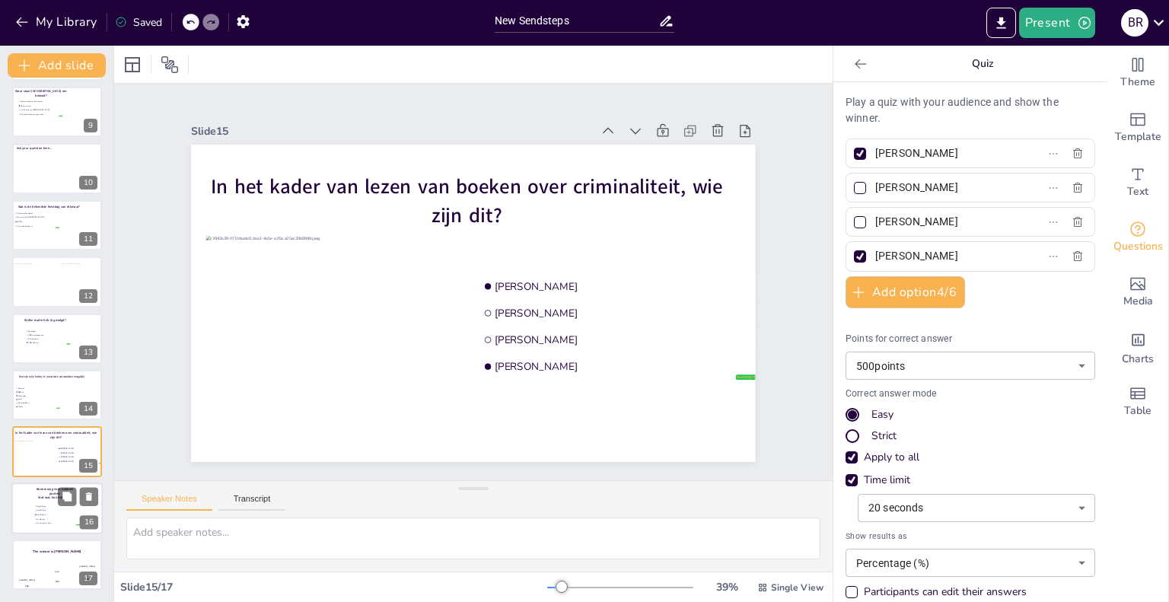
click at [53, 508] on li "Klep & Klap" at bounding box center [57, 510] width 46 height 4
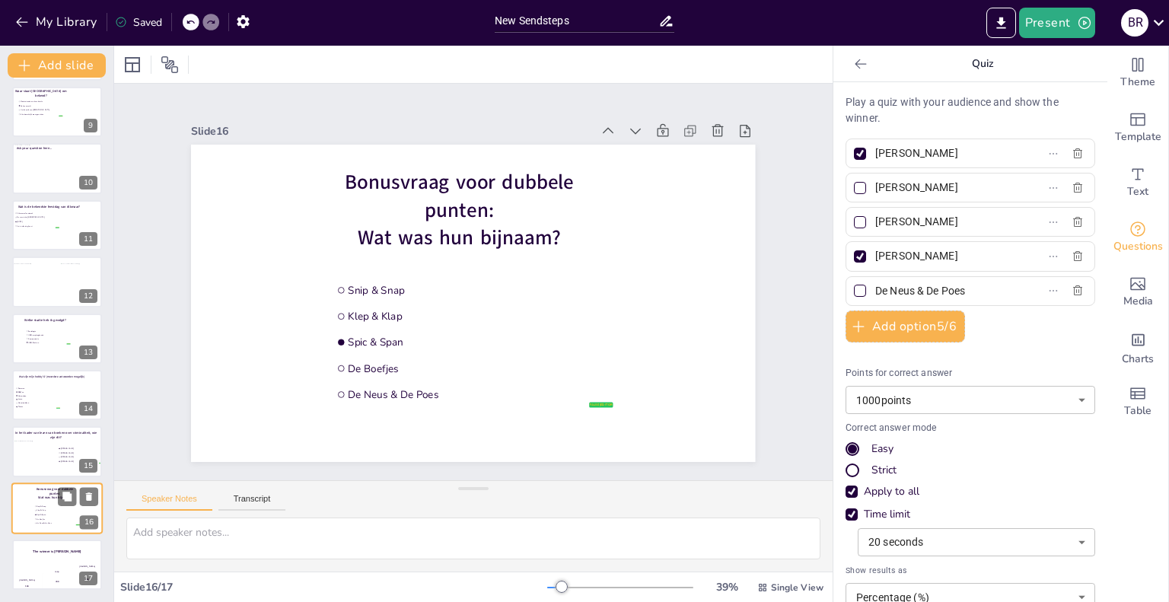
type input "Snip & Snap"
type input "Klep & Klap"
type input "Spic & Span"
type input "De Boefjes"
type input "1000"
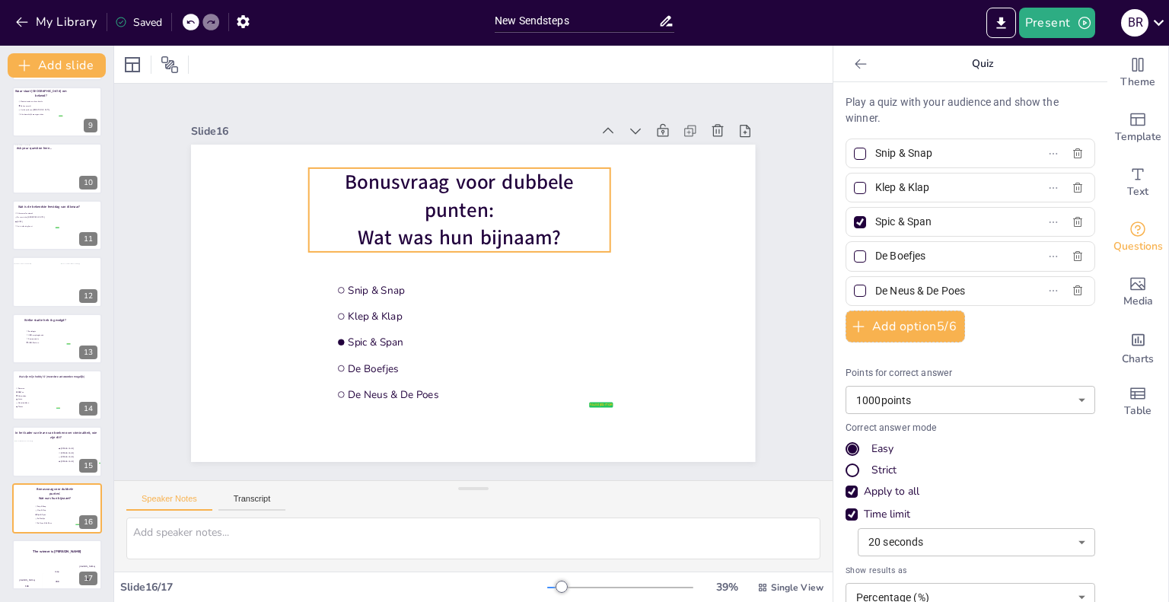
click at [435, 232] on span "Wat was hun bijnaam?" at bounding box center [463, 236] width 205 height 49
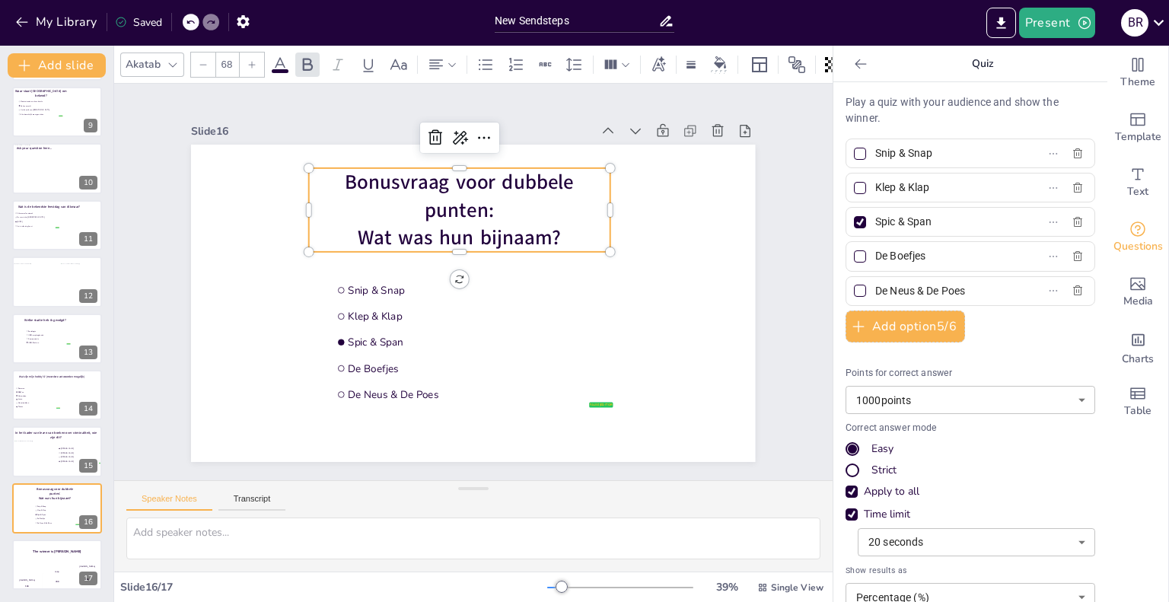
click at [420, 231] on span "Wat was hun bijnaam?" at bounding box center [460, 237] width 204 height 27
click at [424, 234] on span "Wat was hun bijnaam?" at bounding box center [460, 237] width 204 height 27
click at [420, 231] on span "Wat was hun bijnaam?" at bounding box center [464, 237] width 204 height 27
click at [420, 237] on span "Wat was hun bijnaam?" at bounding box center [464, 237] width 204 height 27
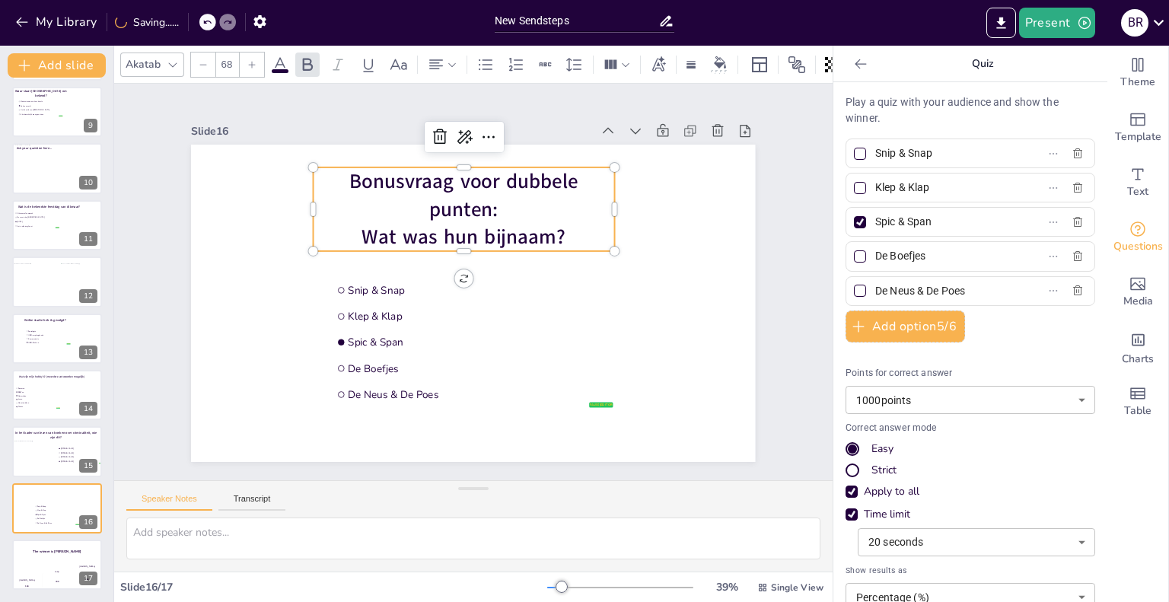
click at [420, 232] on span "Wat was hun bijnaam?" at bounding box center [464, 237] width 204 height 27
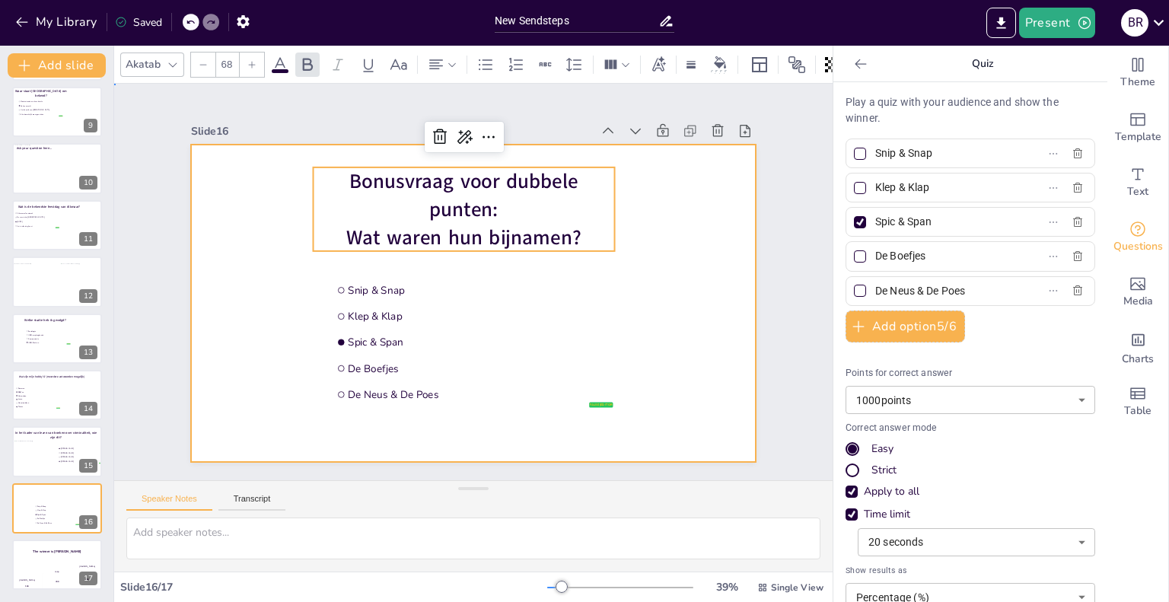
click at [679, 231] on div at bounding box center [473, 303] width 564 height 317
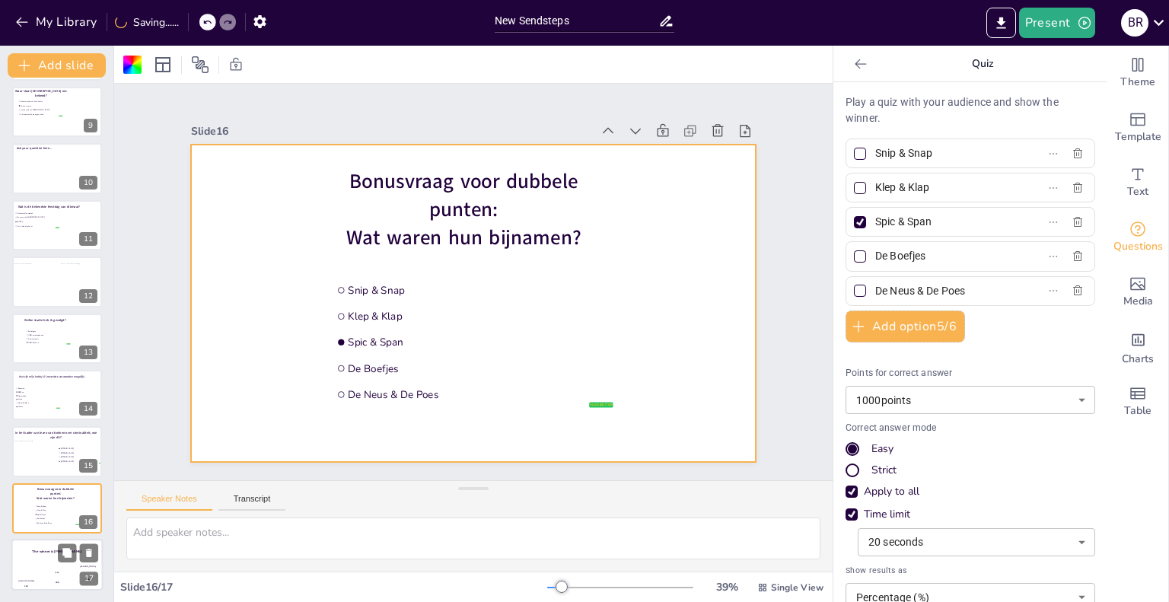
click at [57, 558] on div "The winner is Niels 🏆" at bounding box center [56, 552] width 91 height 26
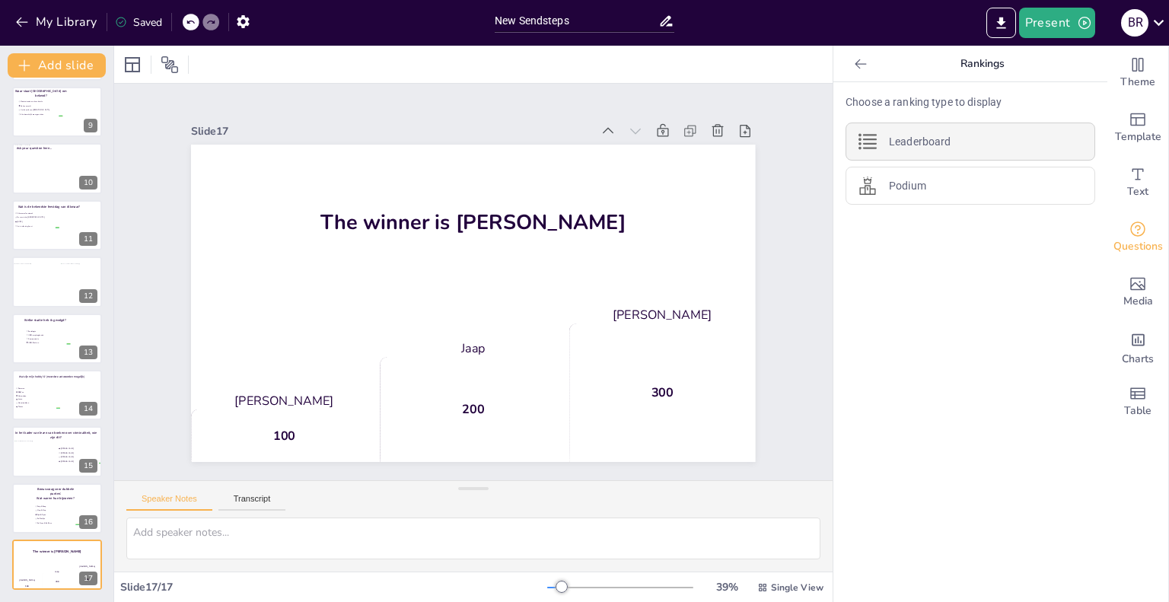
click at [913, 137] on p "Leaderboard" at bounding box center [920, 142] width 62 height 16
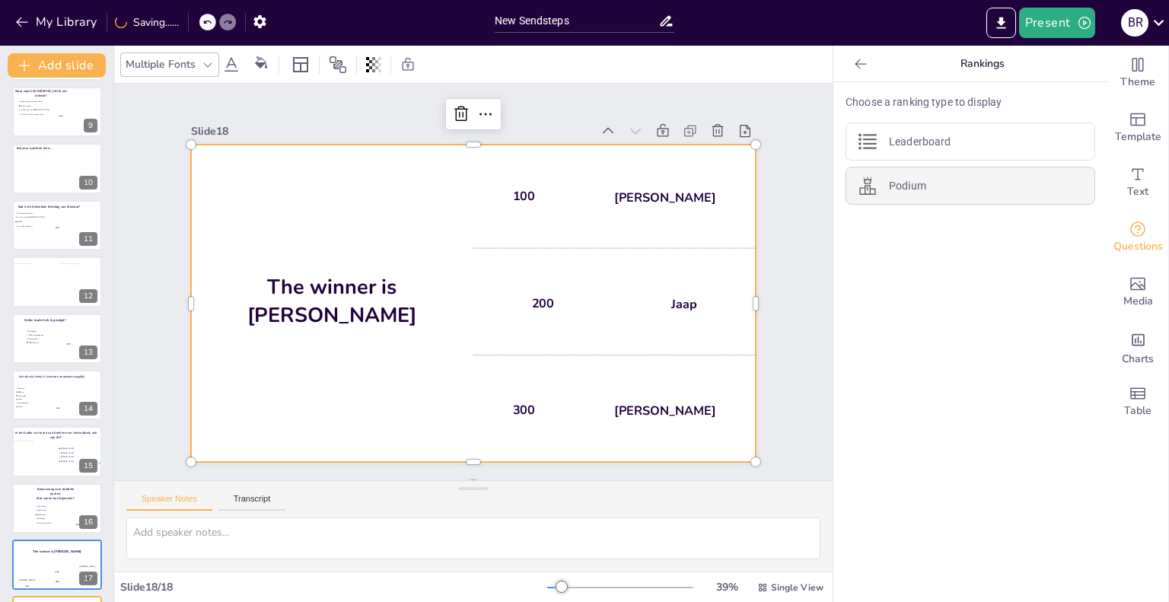
click at [919, 172] on div "Podium" at bounding box center [970, 186] width 250 height 38
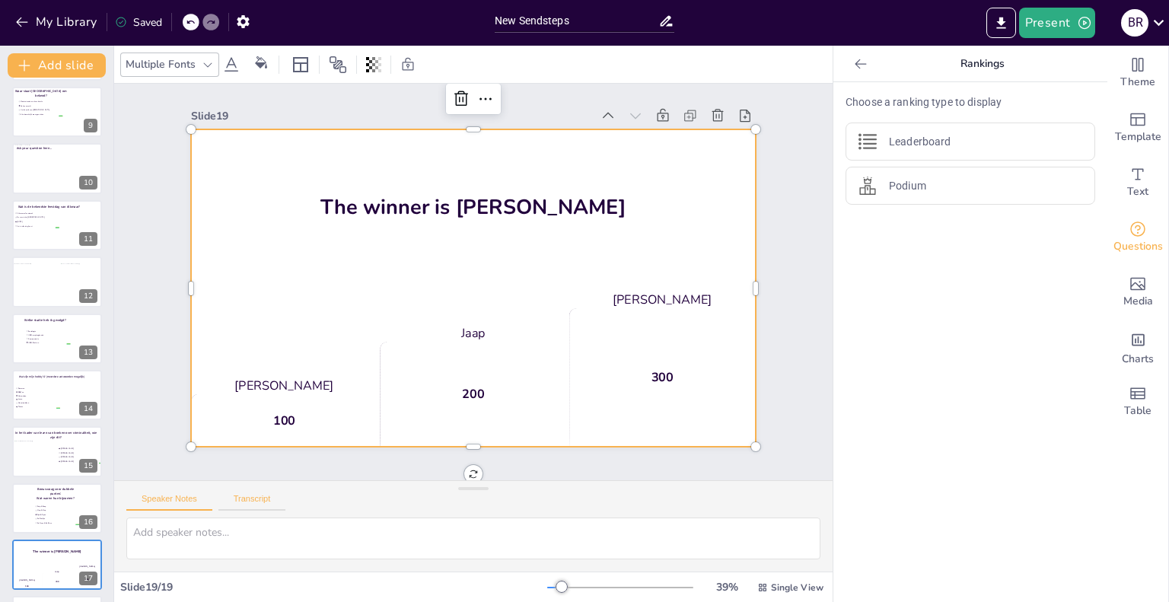
click at [250, 500] on button "Transcript" at bounding box center [252, 502] width 68 height 17
click at [180, 504] on button "Speaker Notes" at bounding box center [169, 502] width 86 height 17
click at [35, 24] on button "My Library" at bounding box center [57, 22] width 92 height 24
